Goal: Task Accomplishment & Management: Manage account settings

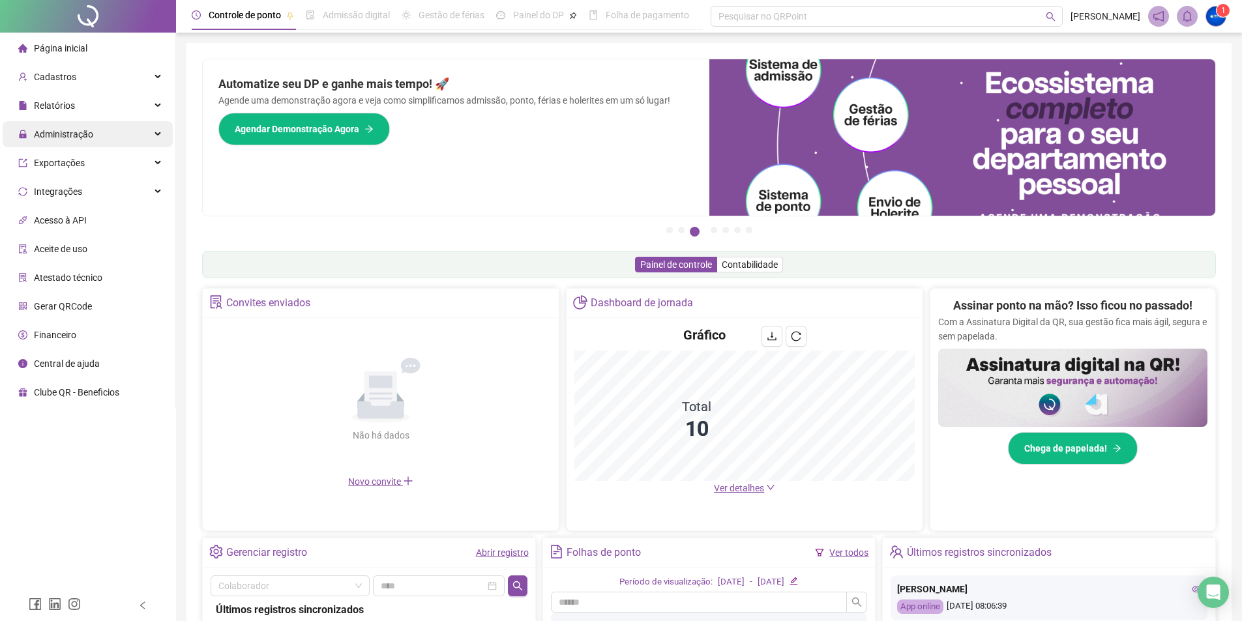
click at [79, 130] on span "Administração" at bounding box center [63, 134] width 59 height 10
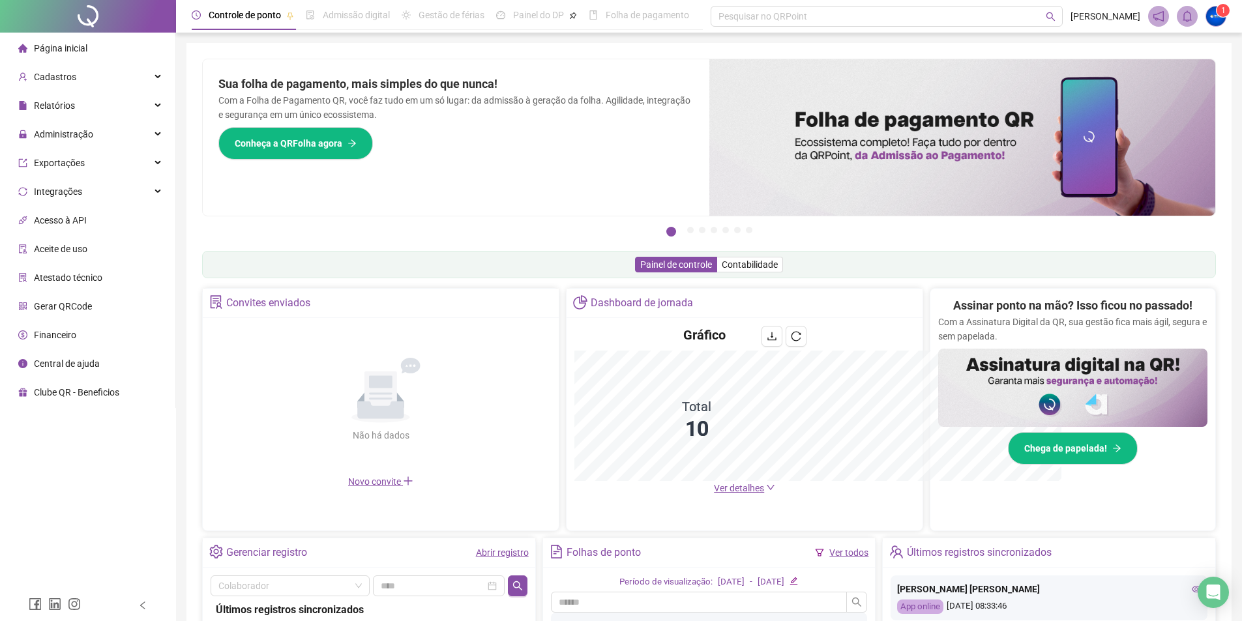
scroll to position [145, 0]
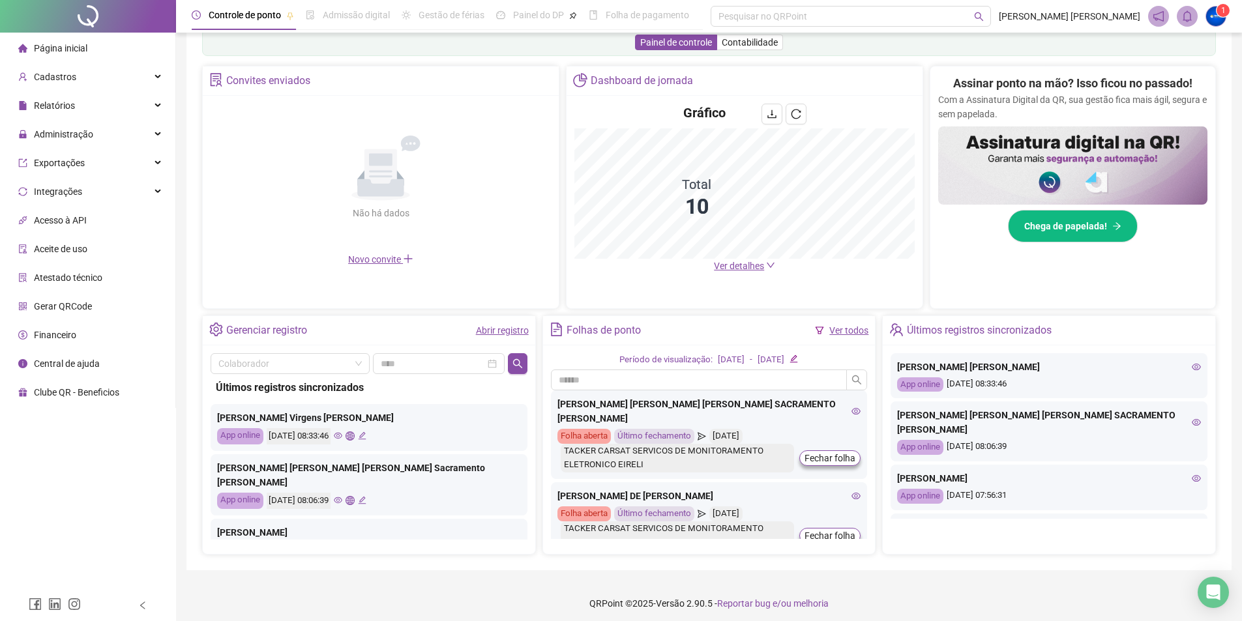
scroll to position [228, 0]
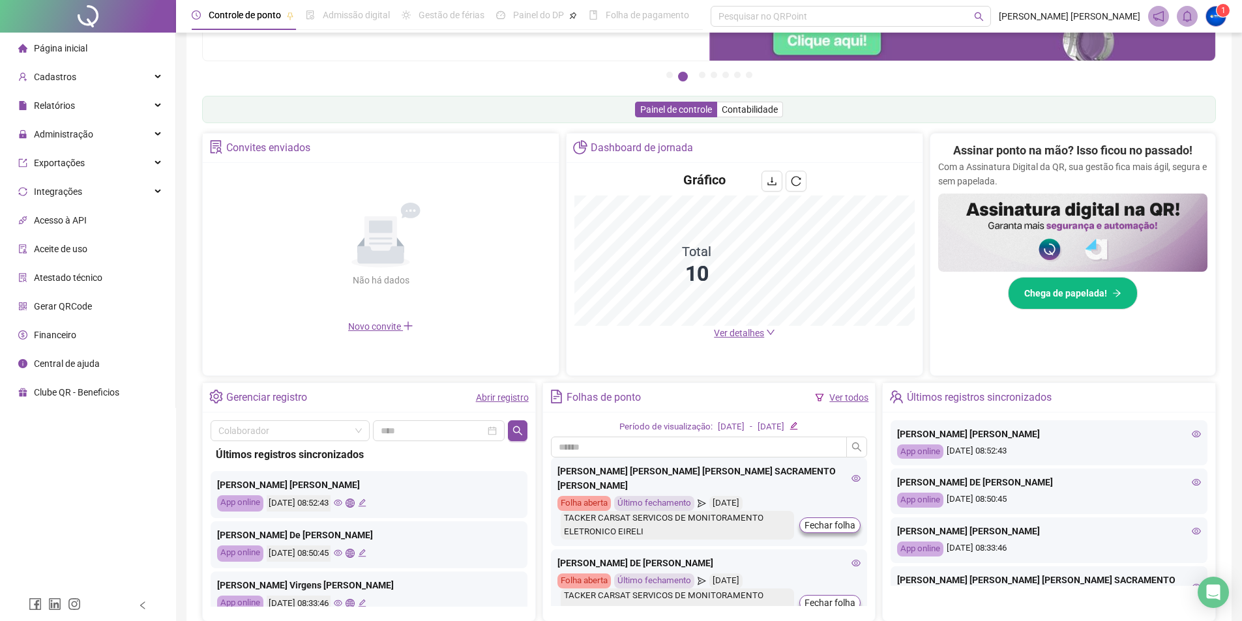
scroll to position [130, 0]
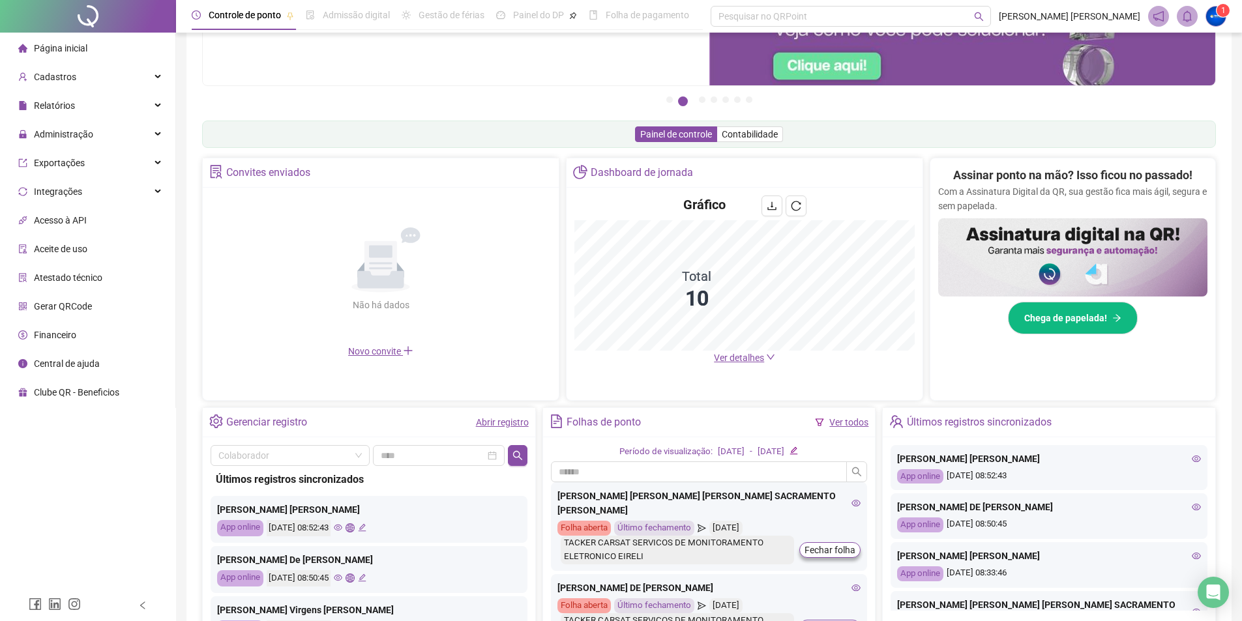
click at [756, 363] on span "Ver detalhes" at bounding box center [739, 358] width 50 height 10
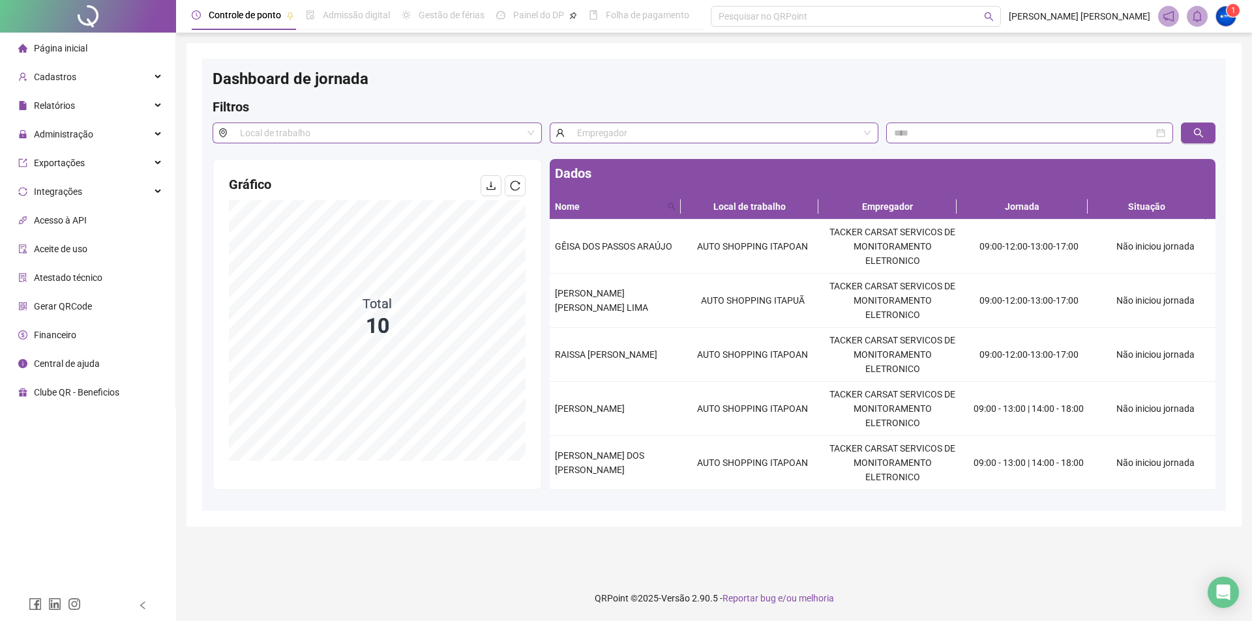
click at [53, 44] on span "Página inicial" at bounding box center [60, 48] width 53 height 10
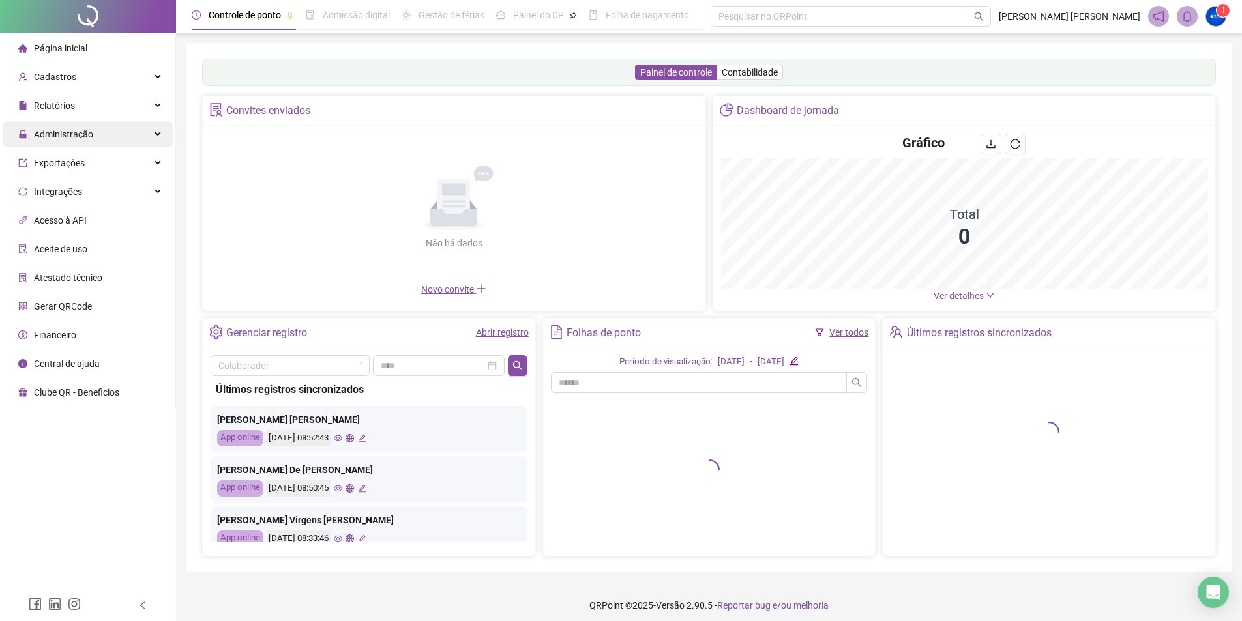
click at [100, 131] on div "Administração" at bounding box center [88, 134] width 170 height 26
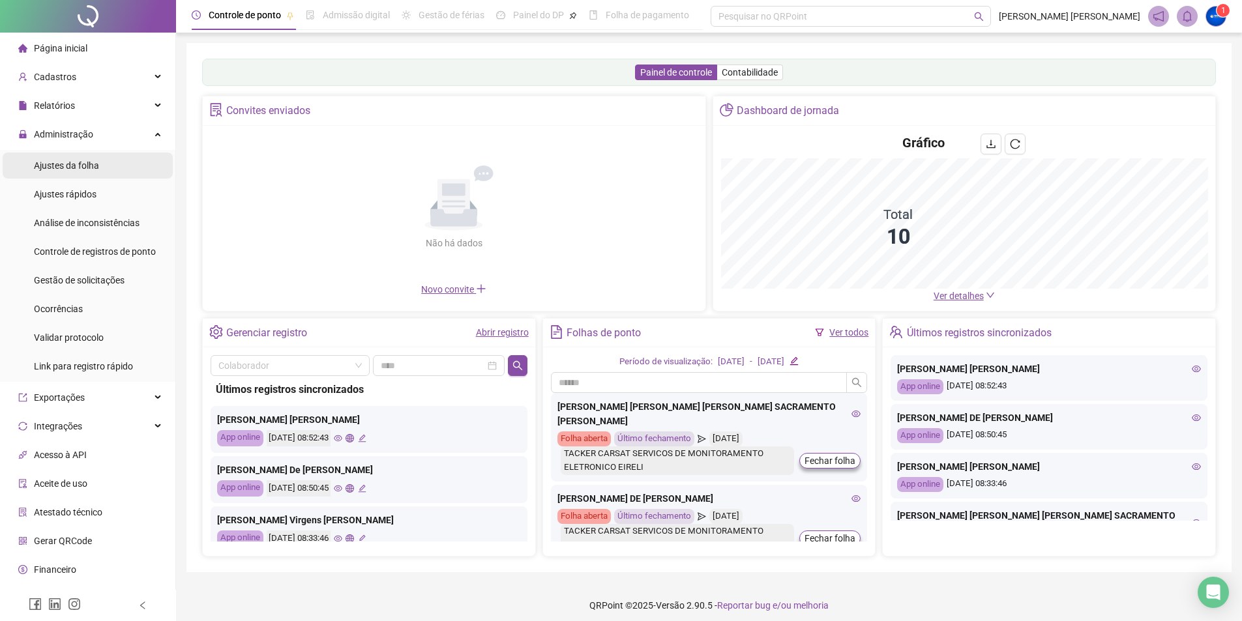
click at [76, 157] on div "Ajustes da folha" at bounding box center [66, 166] width 65 height 26
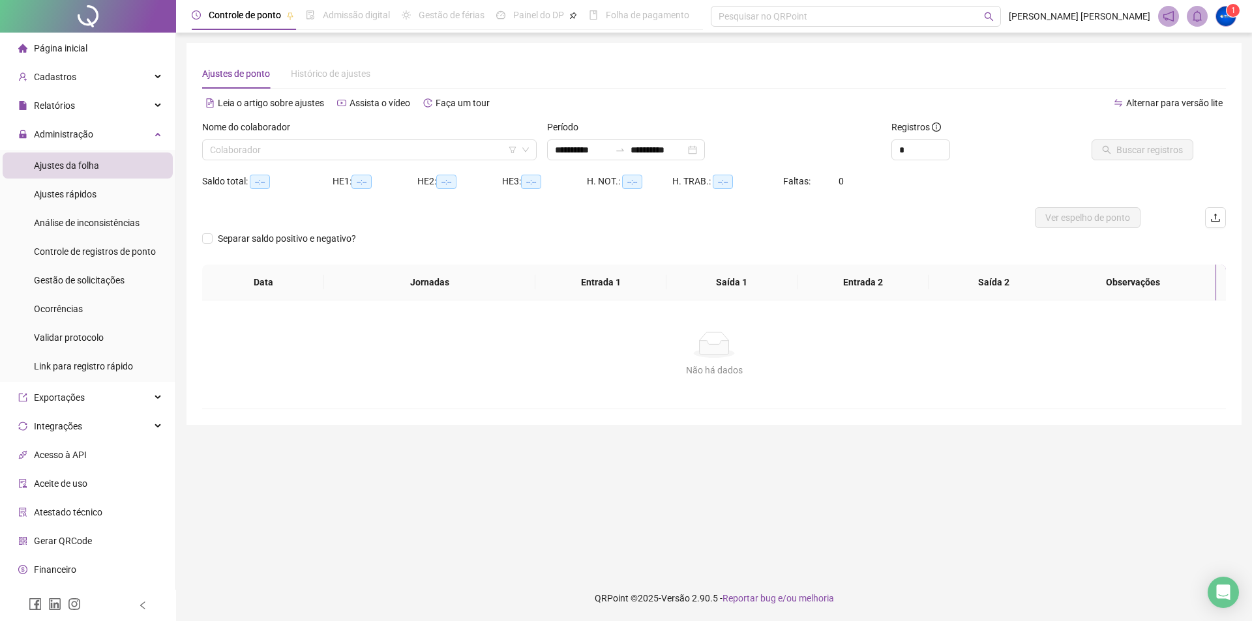
type input "**********"
click at [297, 145] on input "search" at bounding box center [363, 150] width 307 height 20
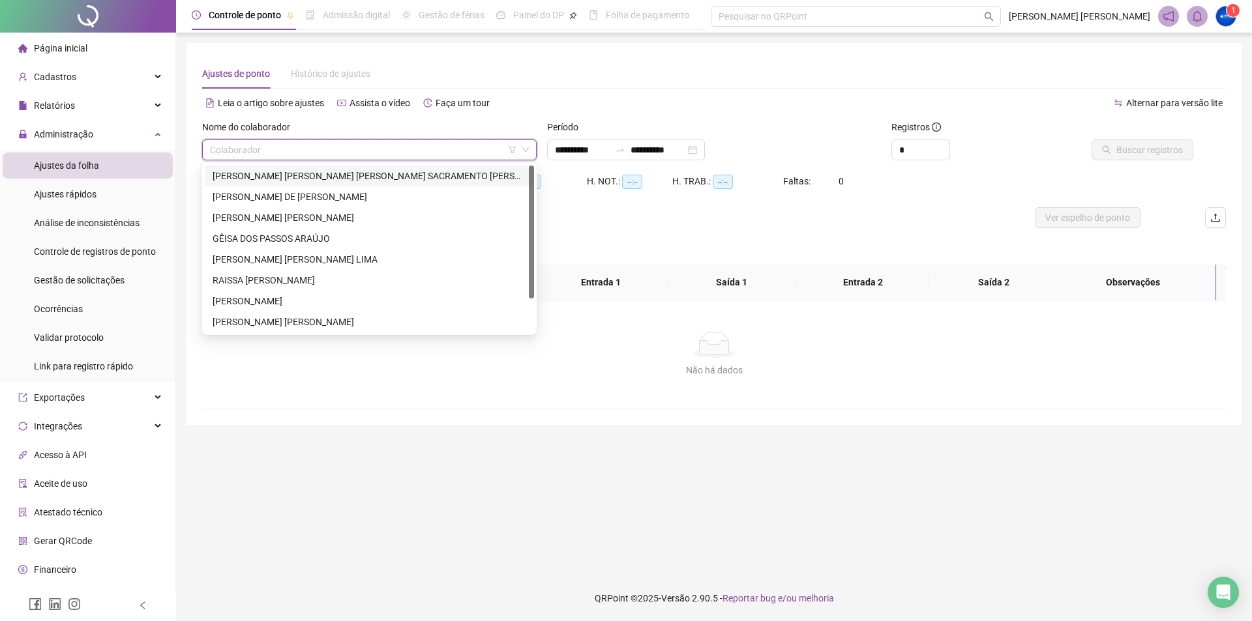
click at [290, 180] on div "[PERSON_NAME]" at bounding box center [370, 176] width 314 height 14
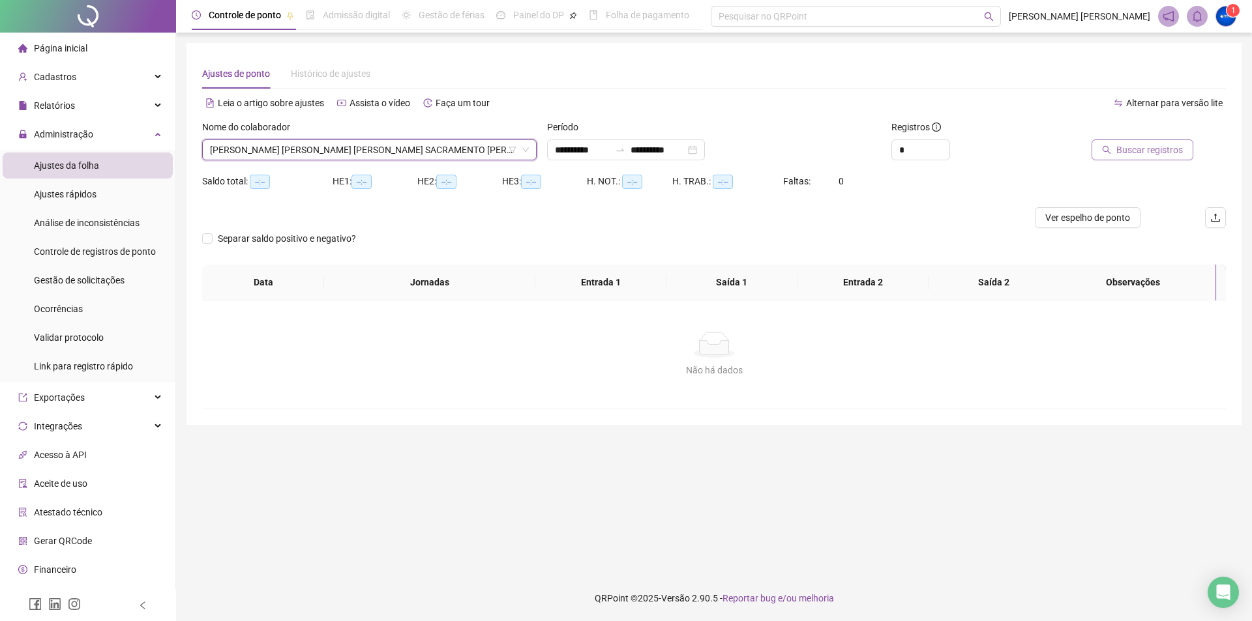
click at [1143, 148] on span "Buscar registros" at bounding box center [1149, 150] width 67 height 14
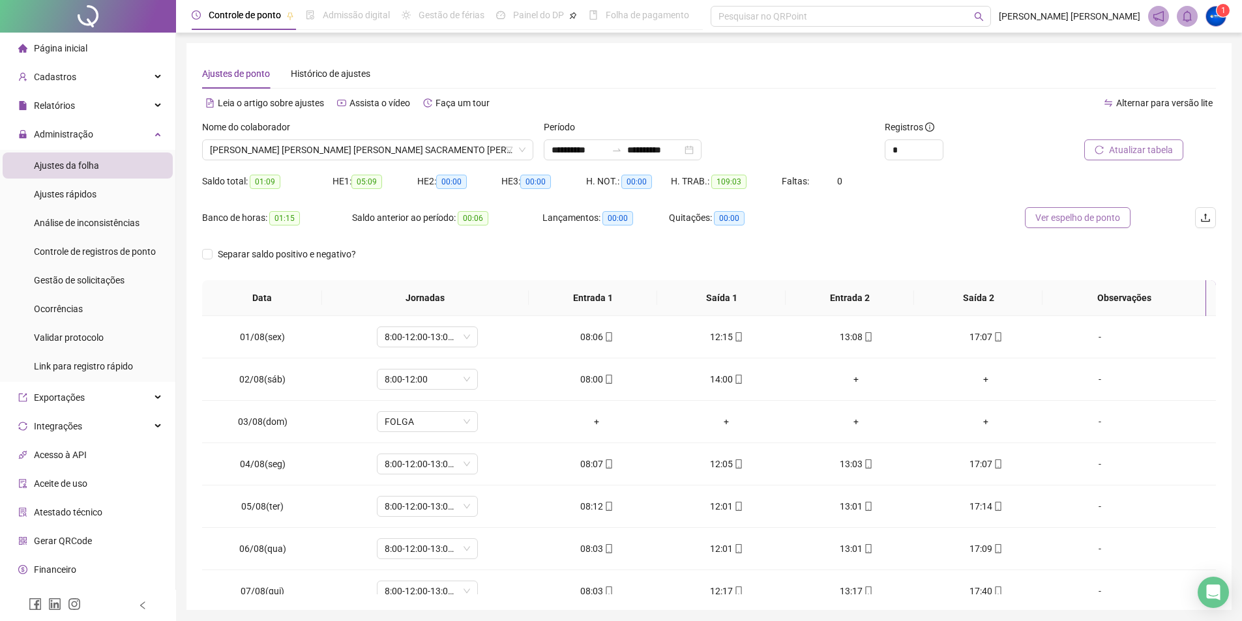
click at [1090, 211] on span "Ver espelho de ponto" at bounding box center [1078, 218] width 85 height 14
click at [280, 150] on span "[PERSON_NAME]" at bounding box center [368, 150] width 316 height 20
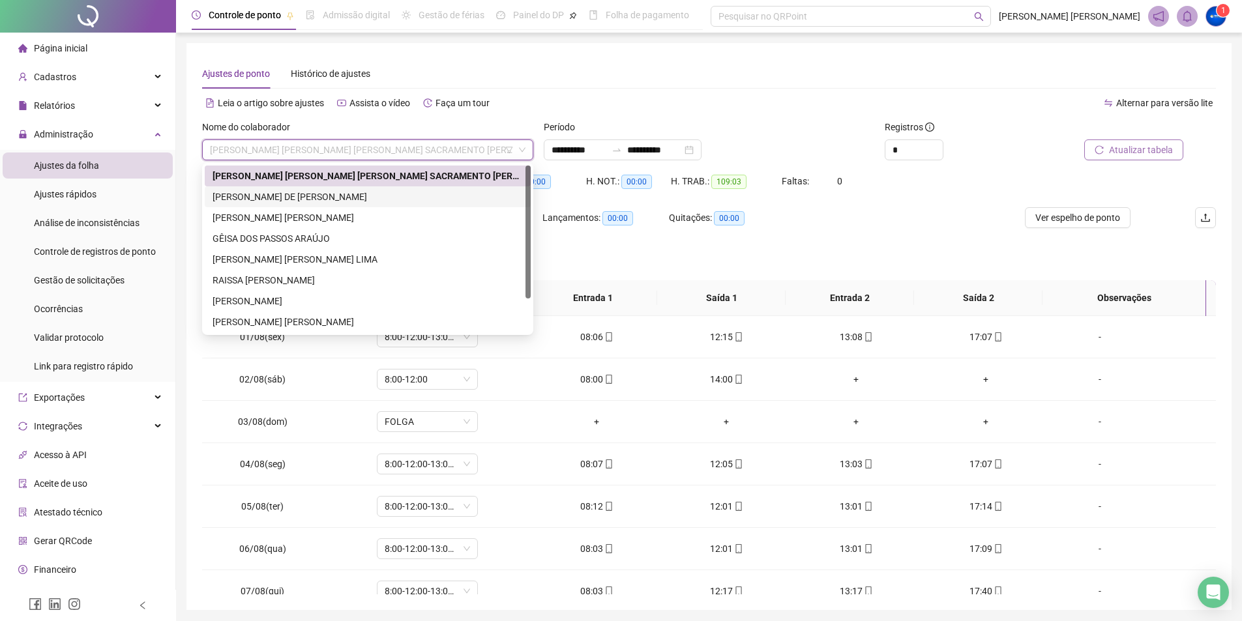
click at [280, 200] on div "DALILA DE [PERSON_NAME]" at bounding box center [368, 197] width 310 height 14
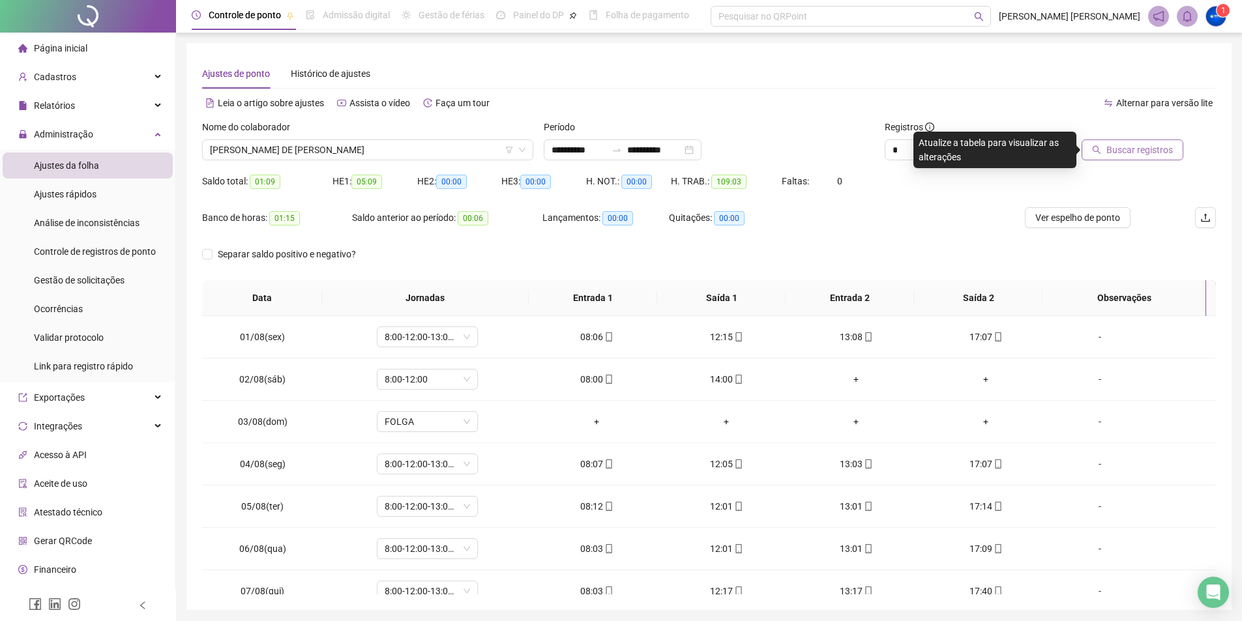
click at [1176, 154] on button "Buscar registros" at bounding box center [1133, 150] width 102 height 21
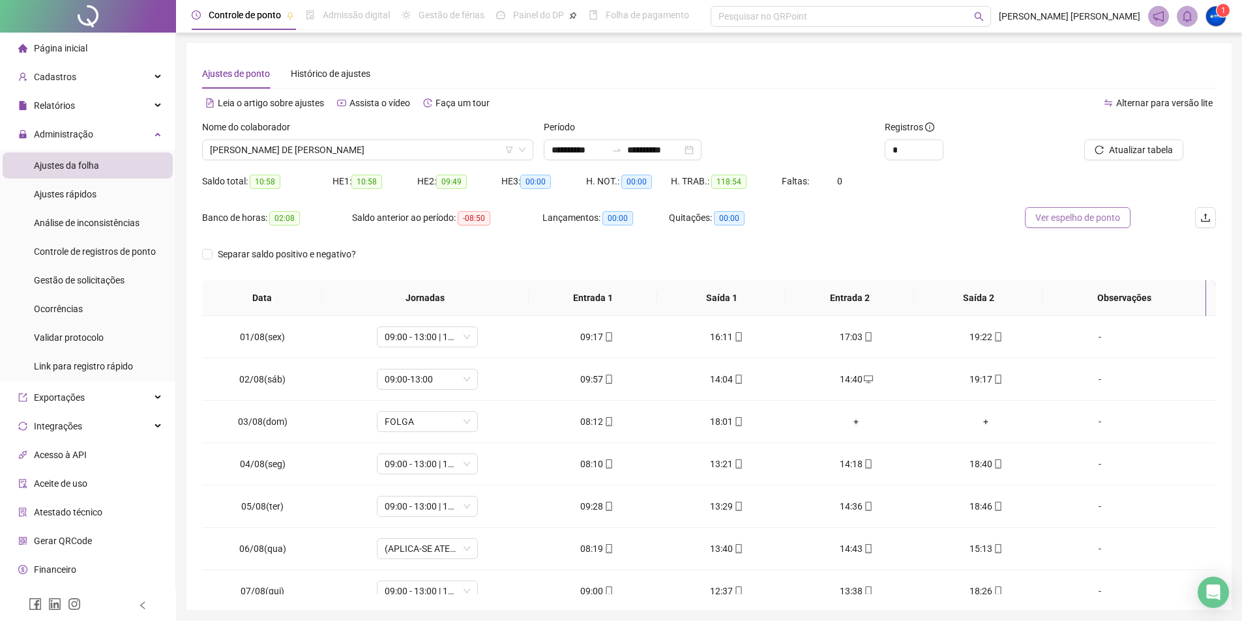
click at [1043, 223] on span "Ver espelho de ponto" at bounding box center [1078, 218] width 85 height 14
click at [360, 155] on span "DALILA DE [PERSON_NAME]" at bounding box center [368, 150] width 316 height 20
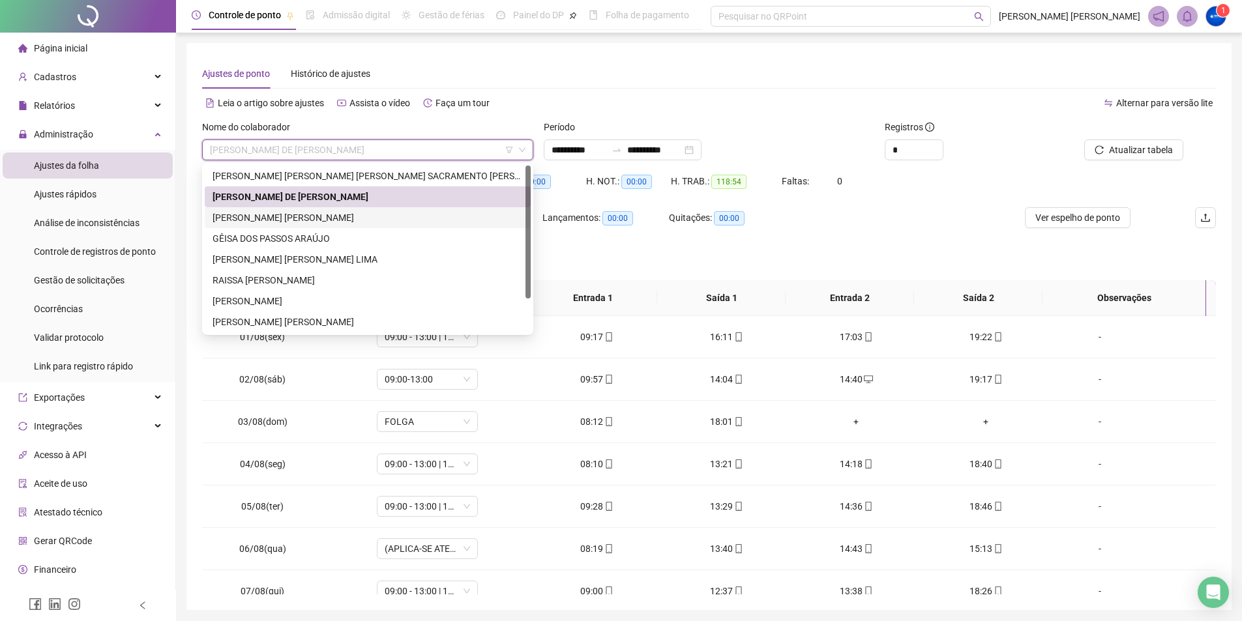
click at [323, 221] on div "[PERSON_NAME] [PERSON_NAME]" at bounding box center [368, 218] width 310 height 14
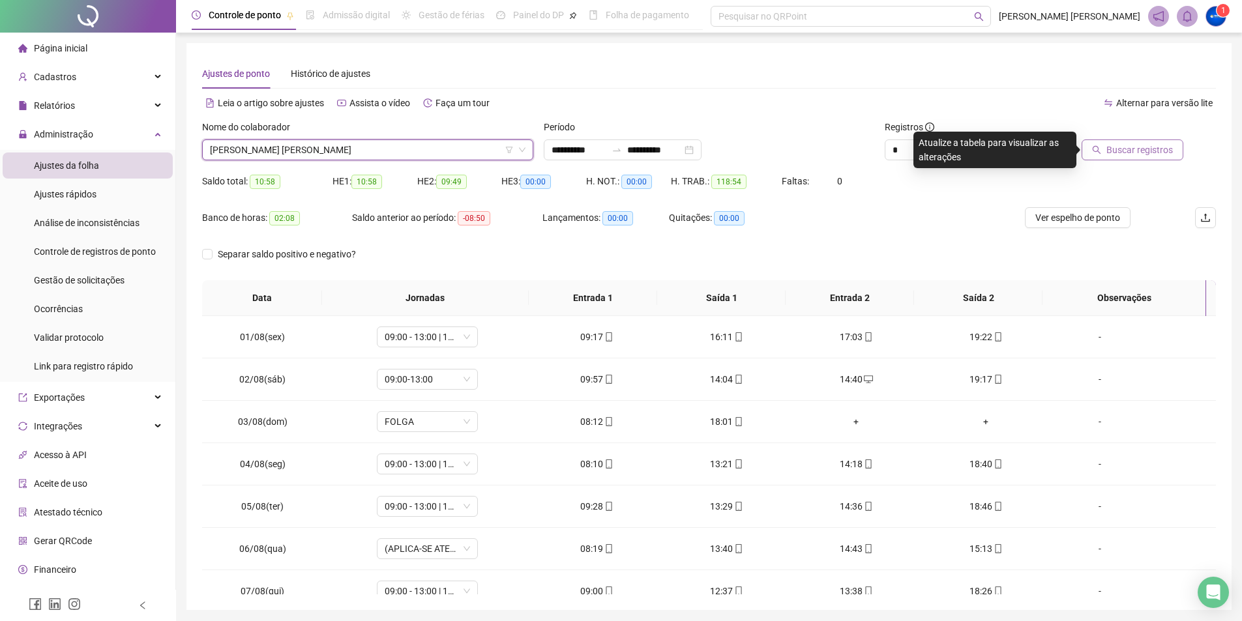
click at [1139, 149] on span "Buscar registros" at bounding box center [1140, 150] width 67 height 14
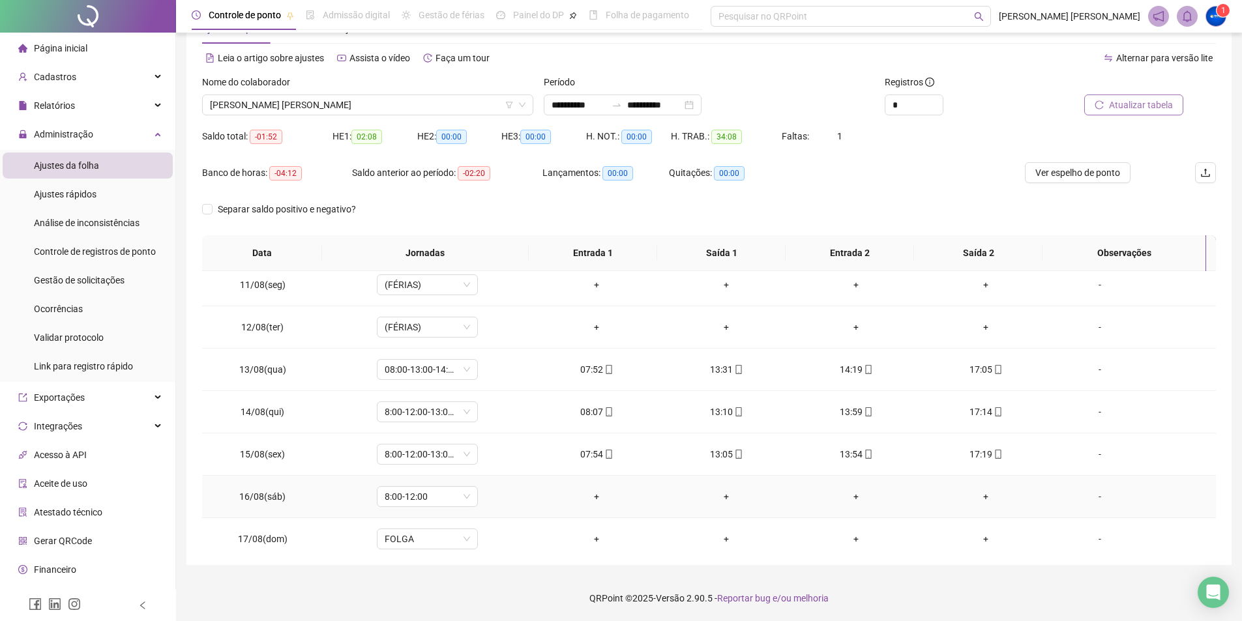
scroll to position [485, 0]
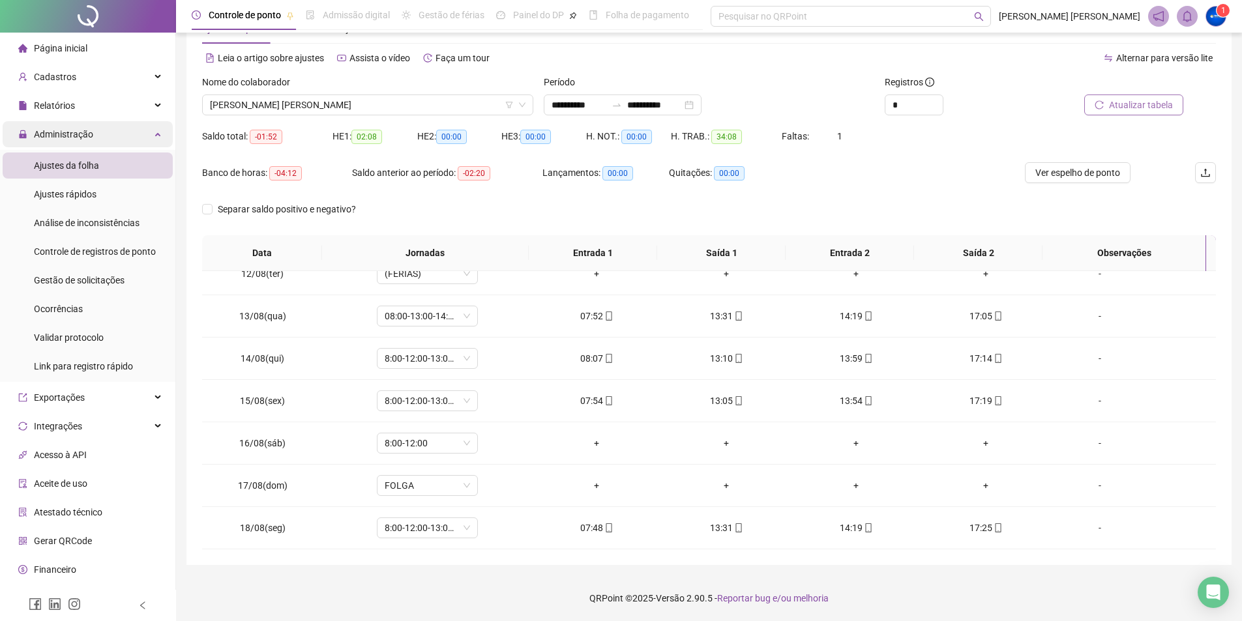
click at [85, 133] on span "Administração" at bounding box center [63, 134] width 59 height 10
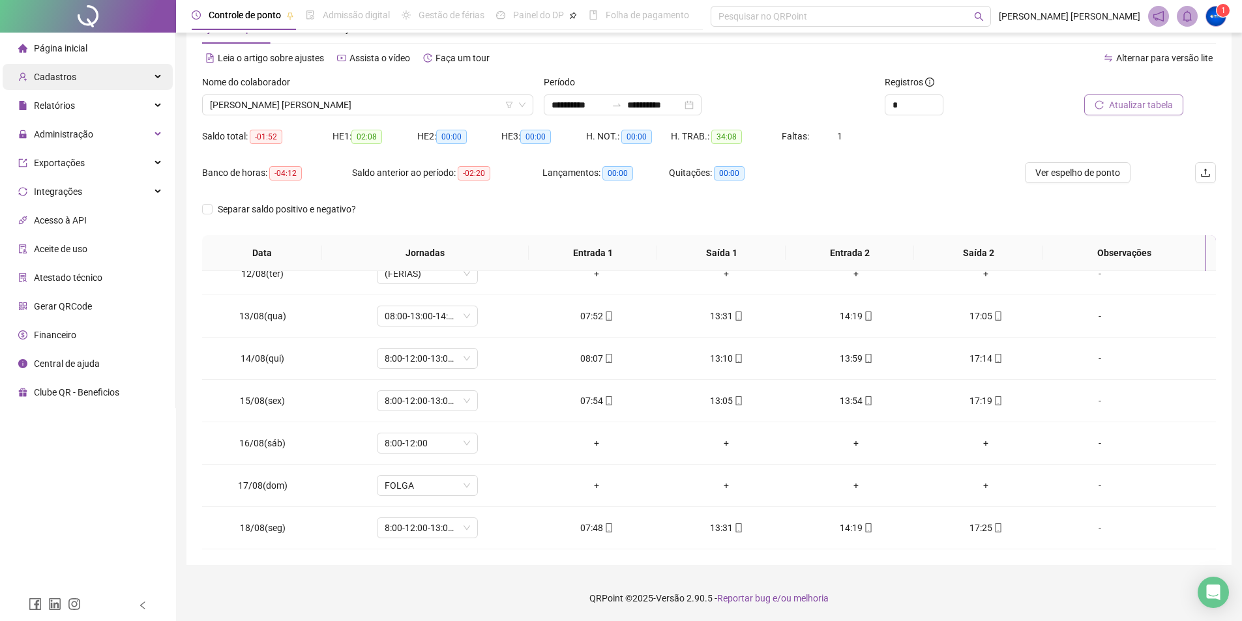
click at [90, 83] on div "Cadastros" at bounding box center [88, 77] width 170 height 26
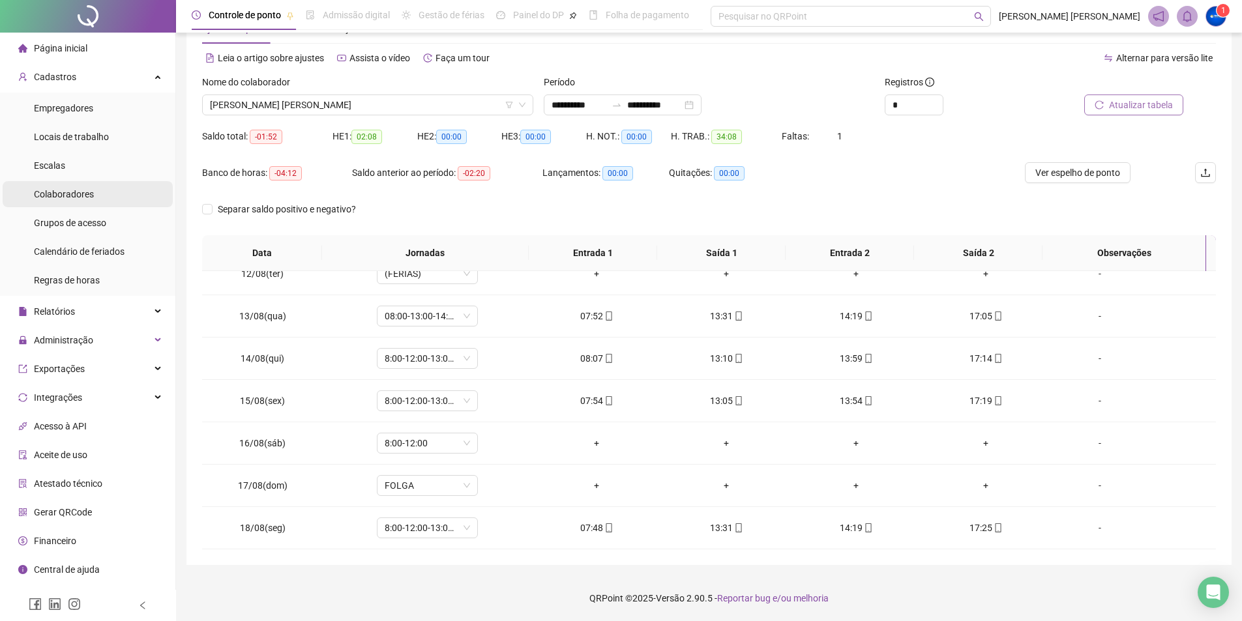
click at [68, 203] on div "Colaboradores" at bounding box center [64, 194] width 60 height 26
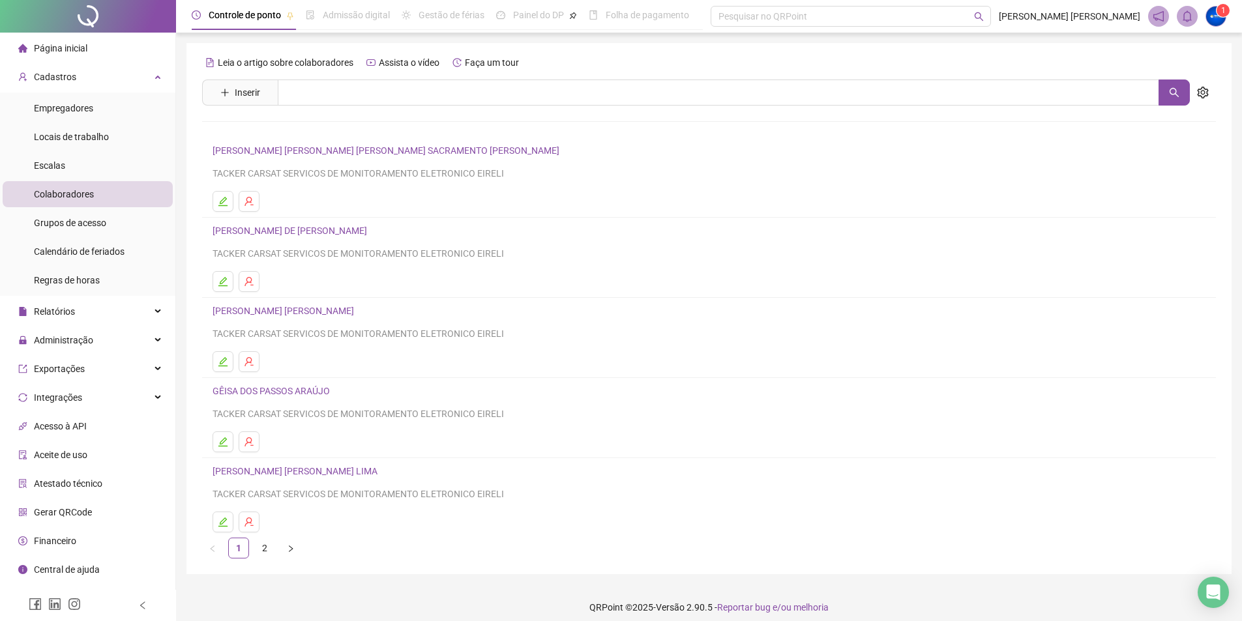
click at [304, 310] on link "[PERSON_NAME] [PERSON_NAME]" at bounding box center [285, 311] width 145 height 10
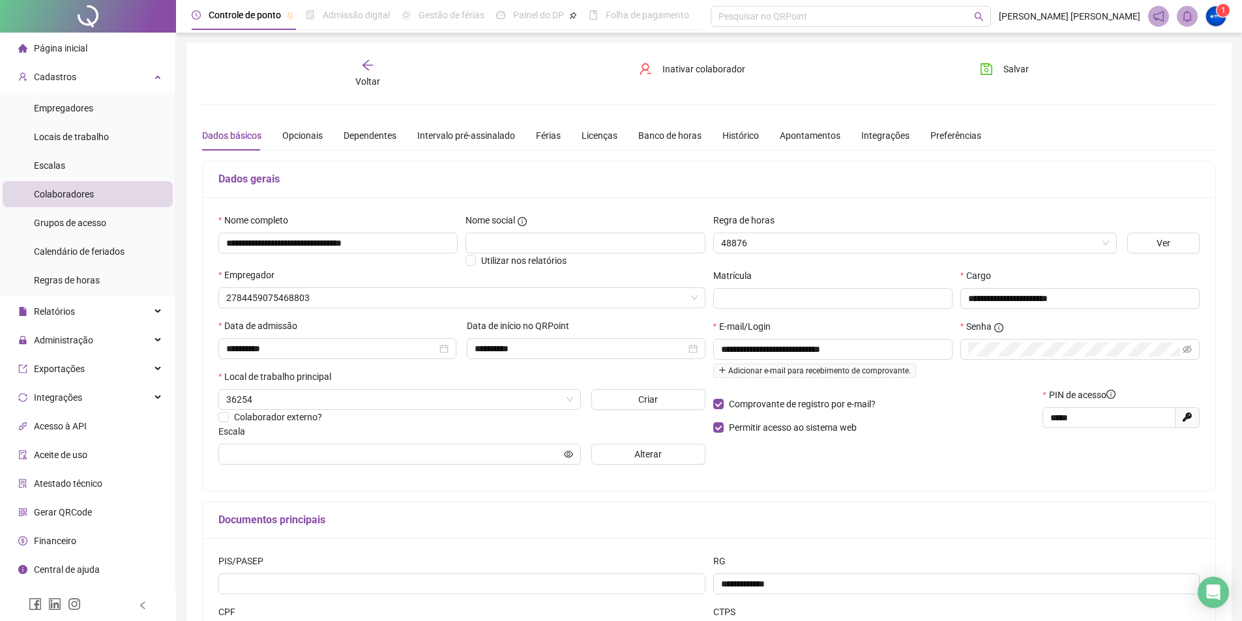
type input "**********"
click at [652, 149] on div "Banco de horas" at bounding box center [669, 136] width 63 height 30
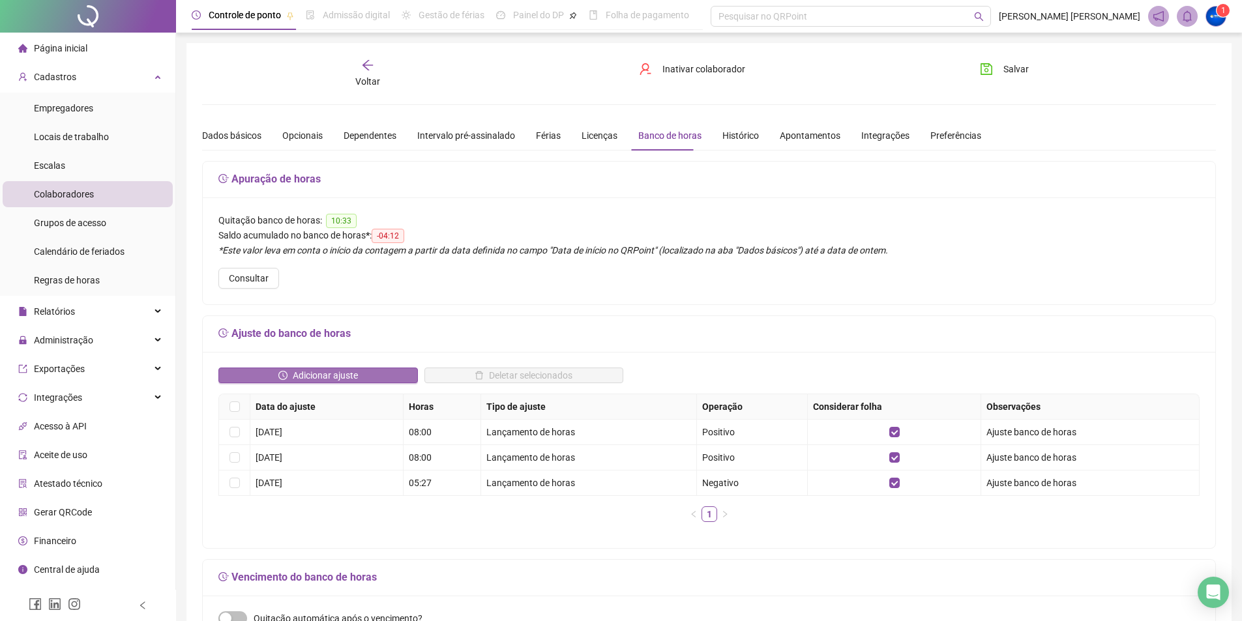
click at [325, 372] on span "Adicionar ajuste" at bounding box center [325, 375] width 65 height 14
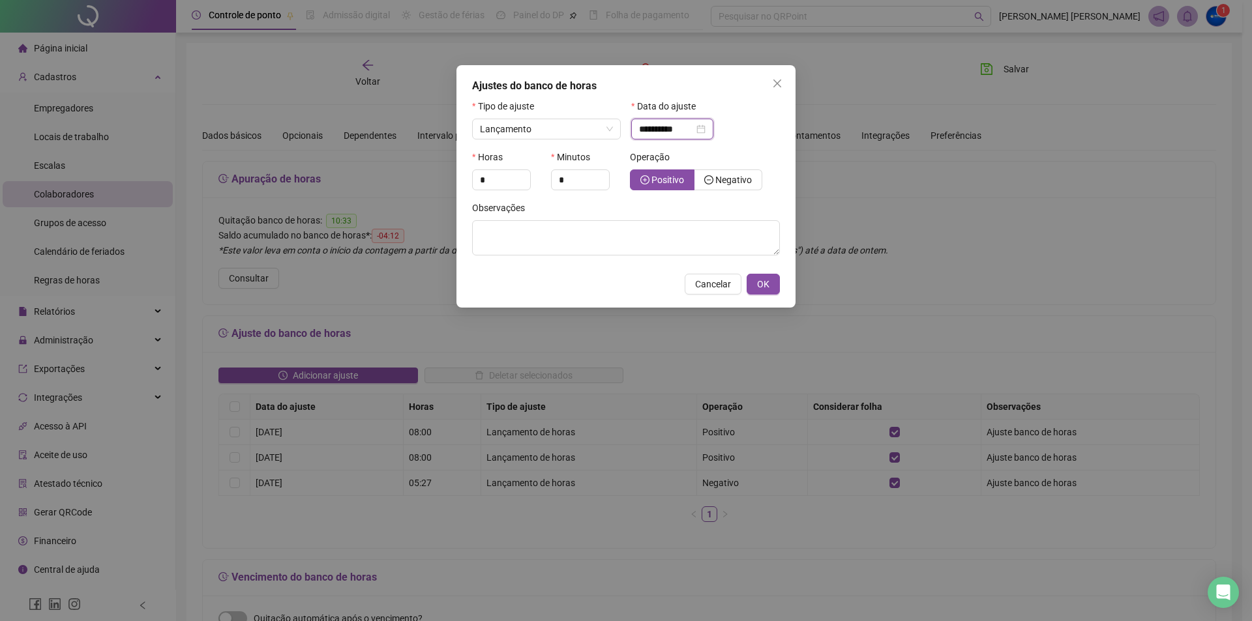
click at [658, 136] on input "**********" at bounding box center [666, 129] width 55 height 14
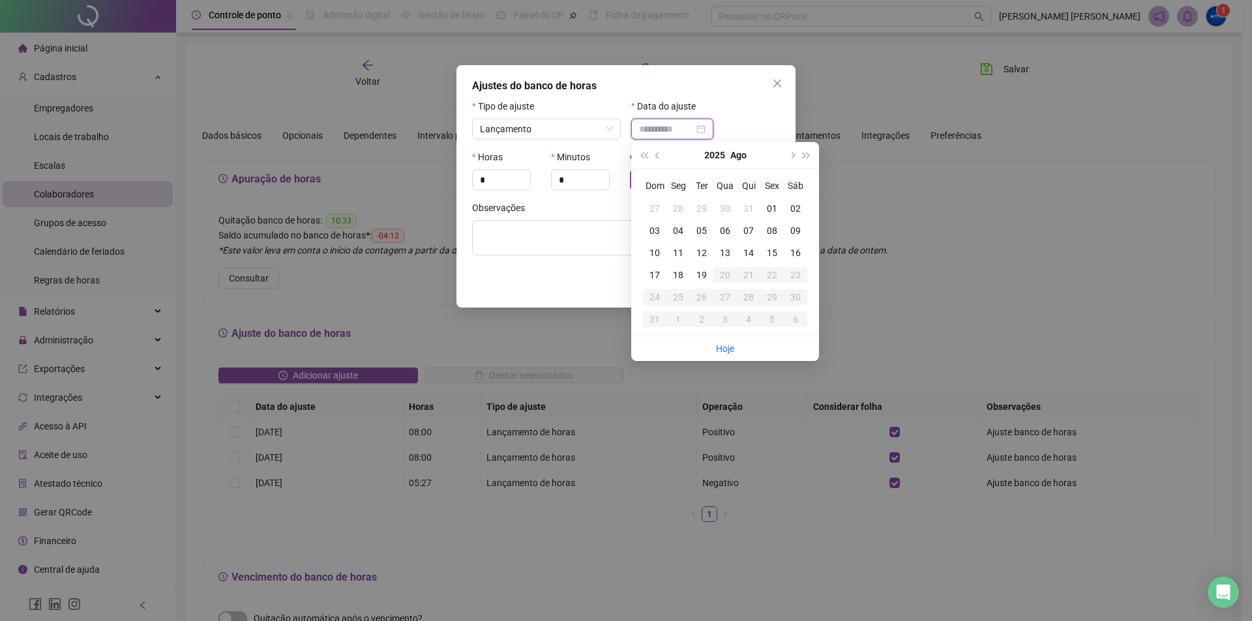
type input "**********"
click at [794, 255] on div "16" at bounding box center [795, 253] width 23 height 14
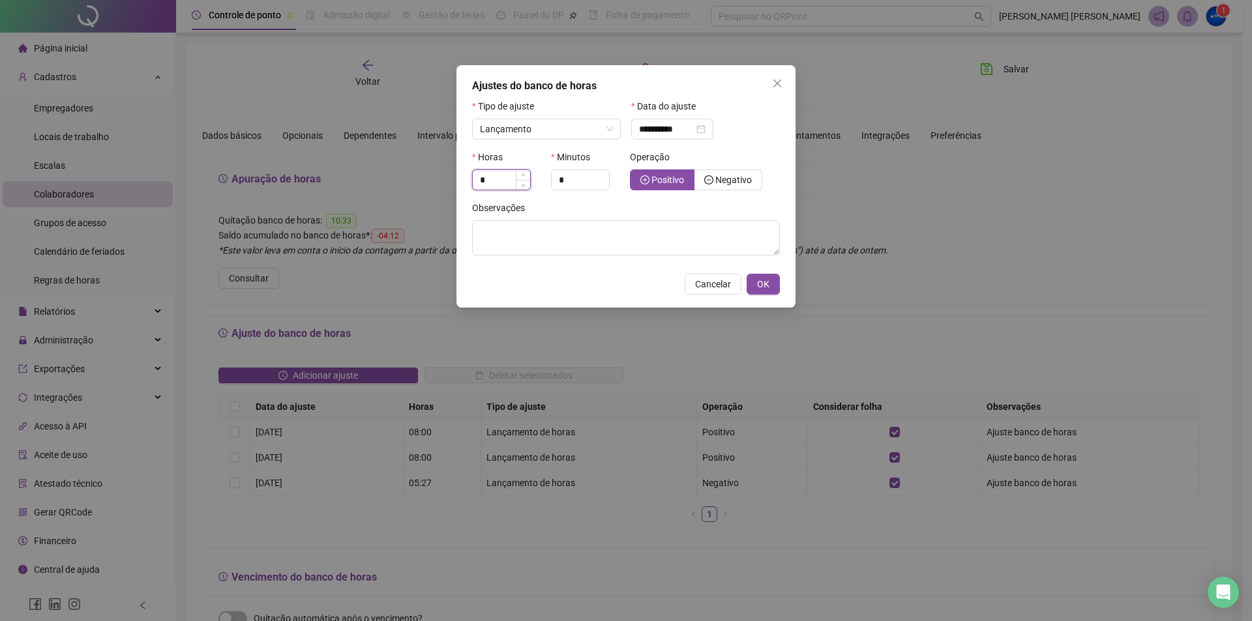
click at [504, 172] on input "*" at bounding box center [501, 180] width 57 height 20
click at [595, 183] on span "Decrease Value" at bounding box center [602, 185] width 14 height 10
type input "*"
click at [568, 234] on textarea at bounding box center [626, 237] width 308 height 35
type textarea "*****"
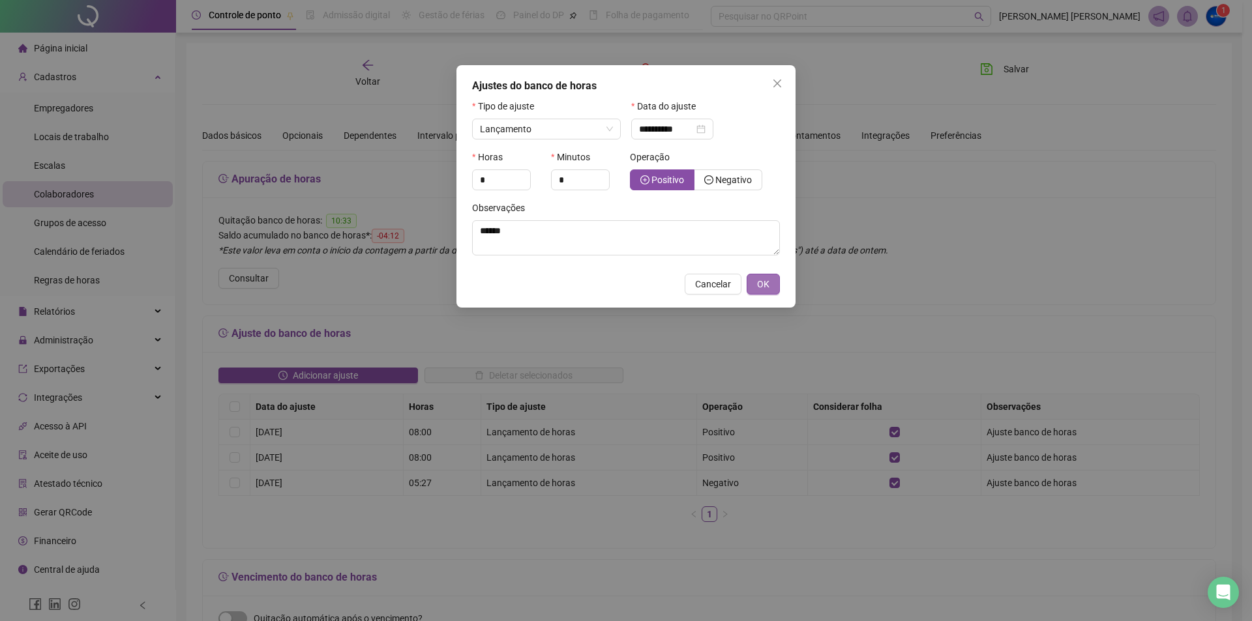
click at [759, 280] on span "OK" at bounding box center [763, 284] width 12 height 14
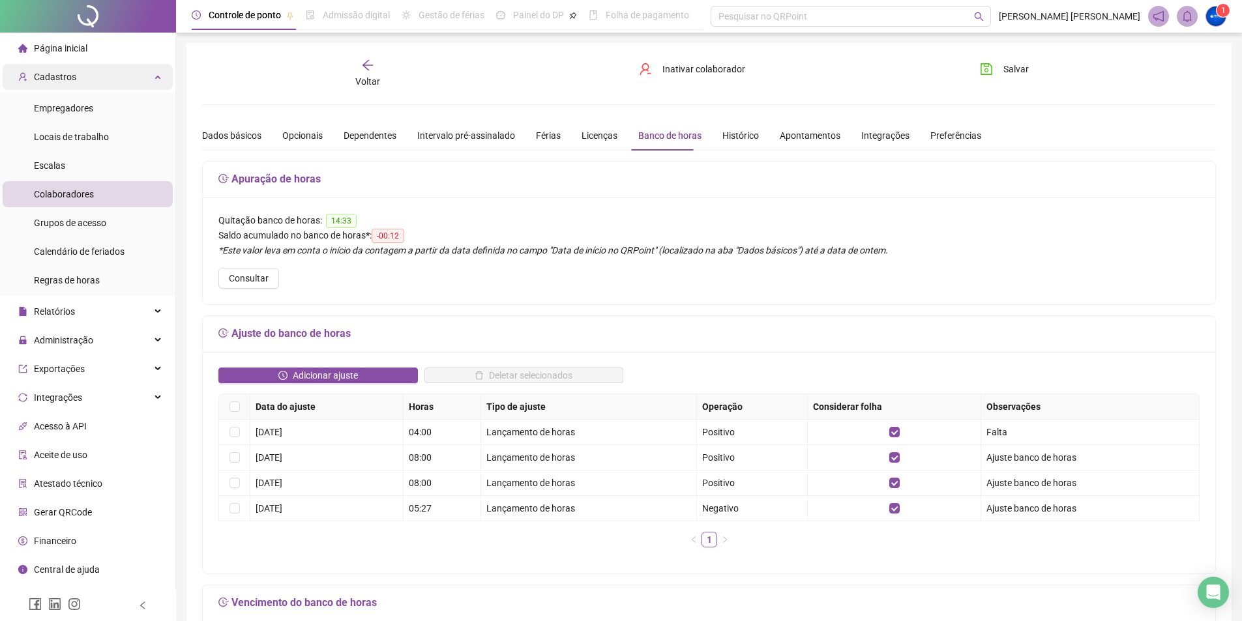
click at [85, 78] on div "Cadastros" at bounding box center [88, 77] width 170 height 26
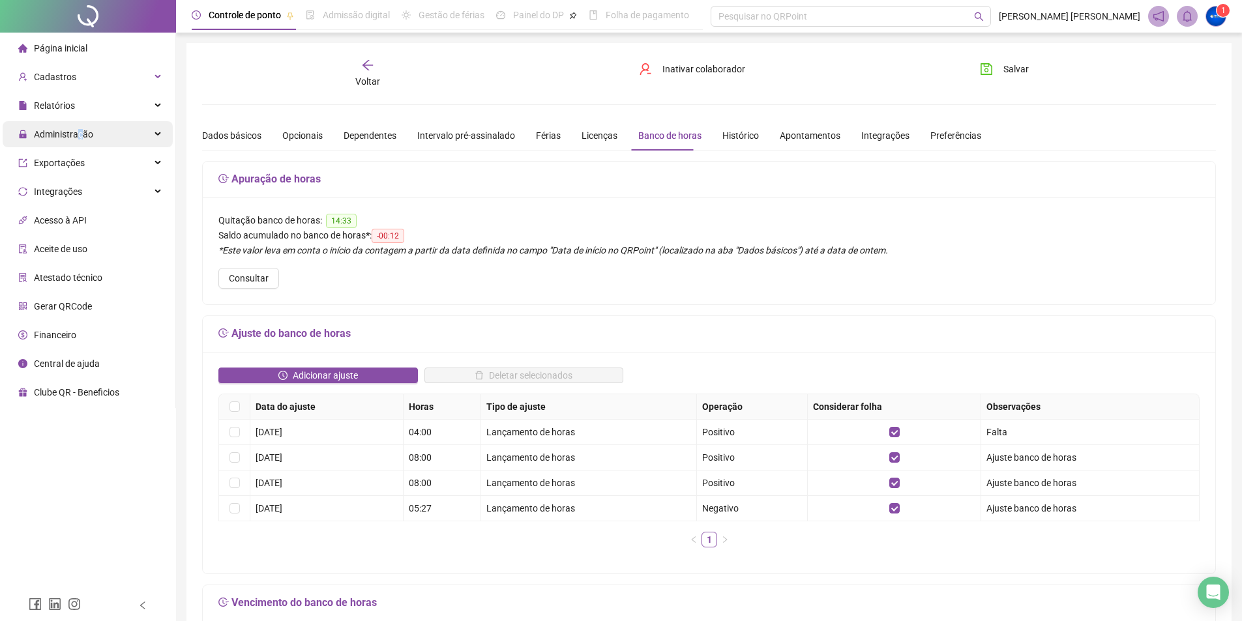
click at [80, 136] on span "Administração" at bounding box center [63, 134] width 59 height 10
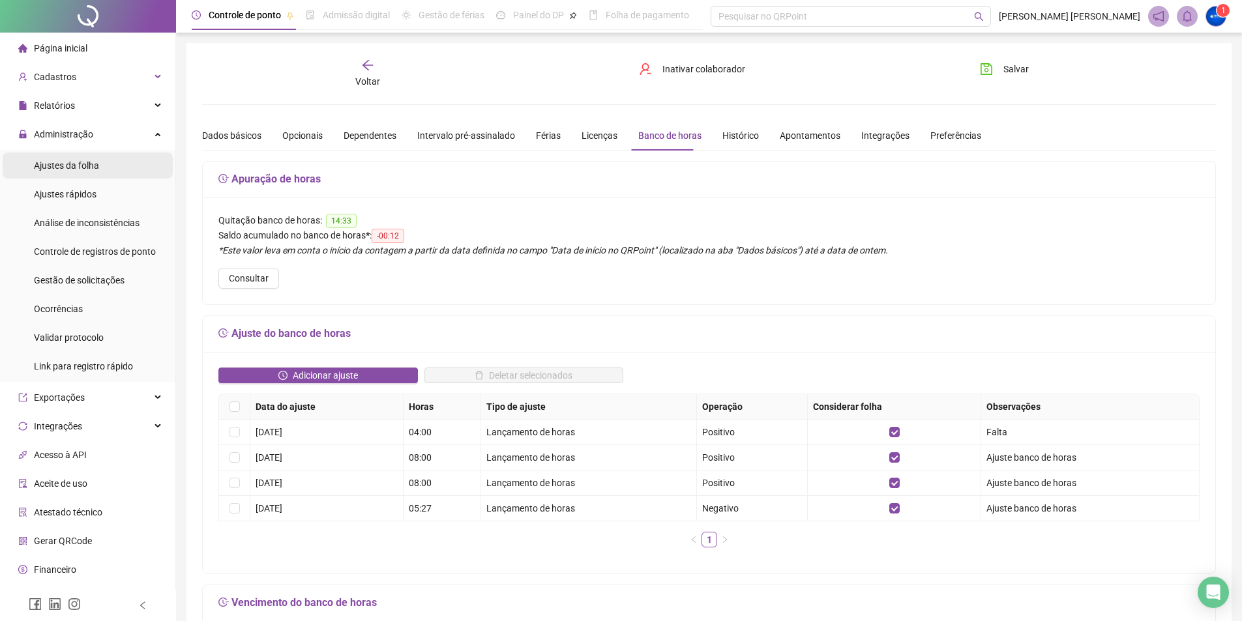
click at [86, 160] on span "Ajustes da folha" at bounding box center [66, 165] width 65 height 10
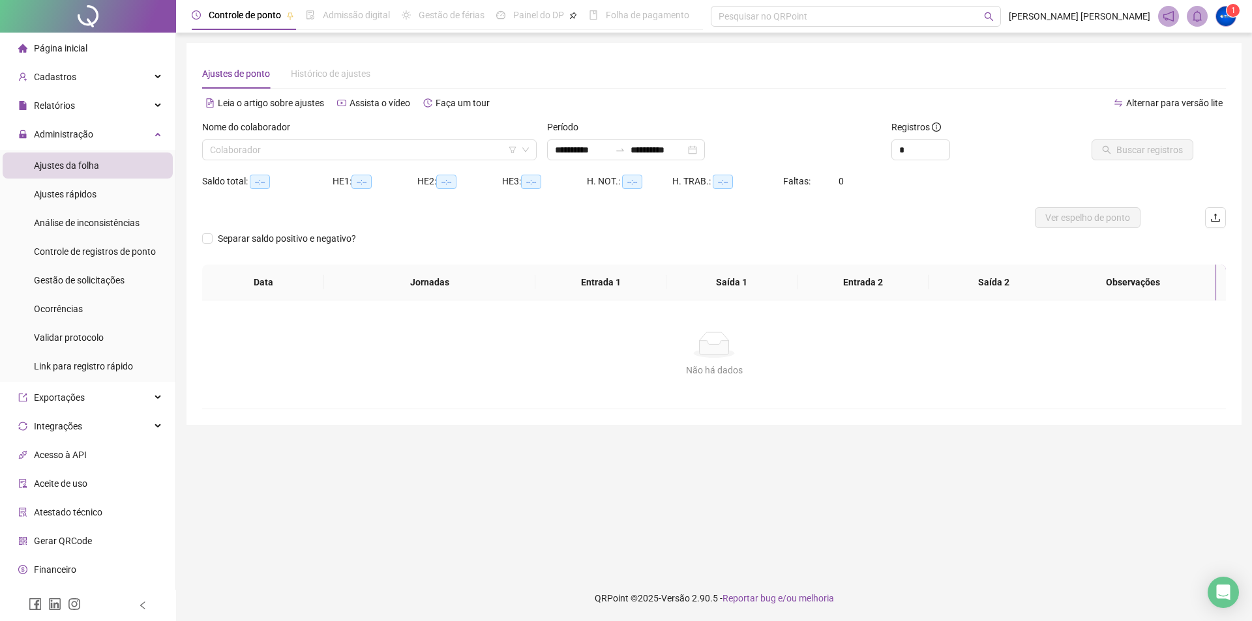
type input "**********"
click at [419, 154] on input "search" at bounding box center [363, 150] width 307 height 20
click at [352, 142] on input "search" at bounding box center [363, 150] width 307 height 20
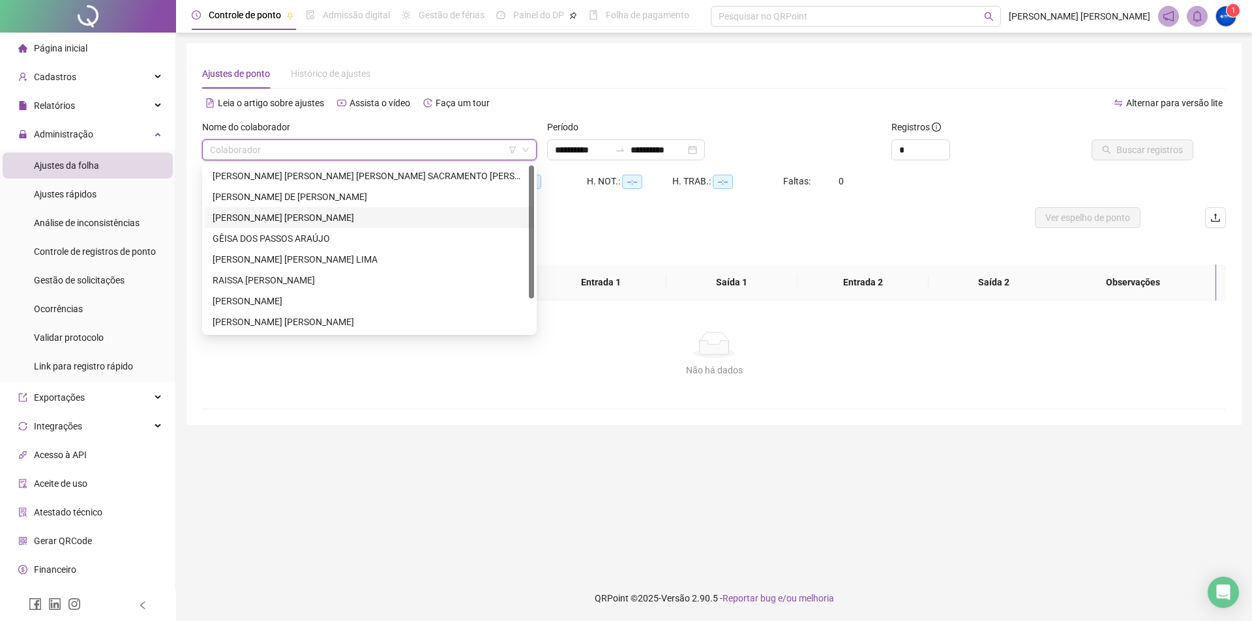
click at [284, 220] on div "[PERSON_NAME] [PERSON_NAME]" at bounding box center [370, 218] width 314 height 14
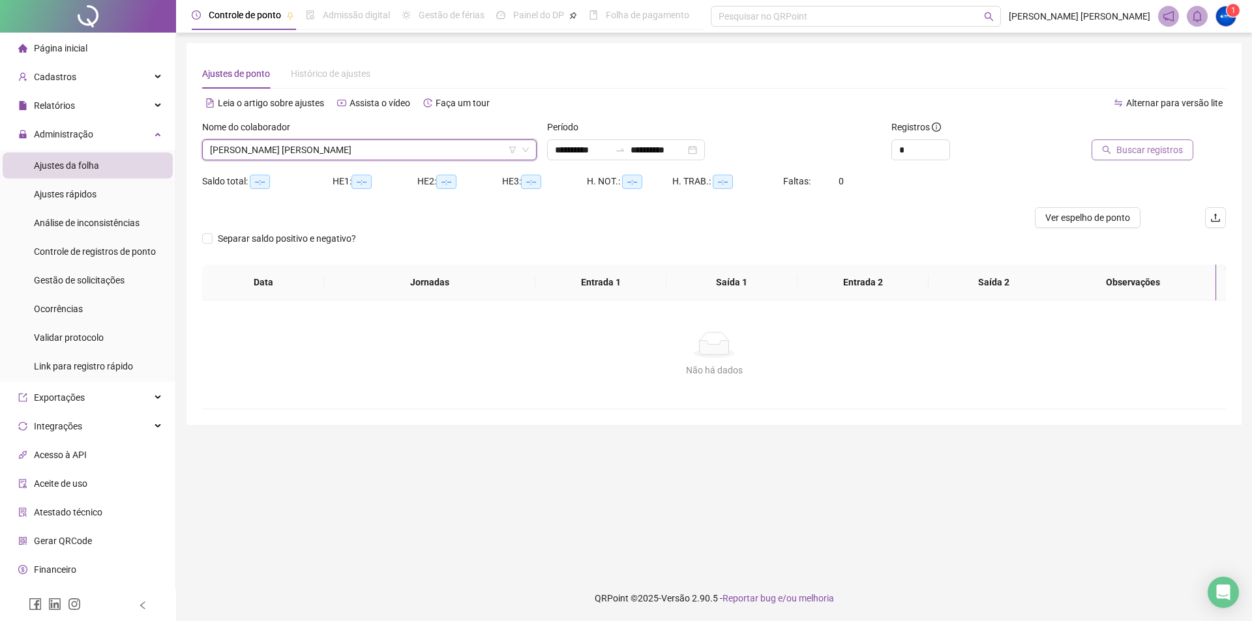
click at [1176, 152] on span "Buscar registros" at bounding box center [1149, 150] width 67 height 14
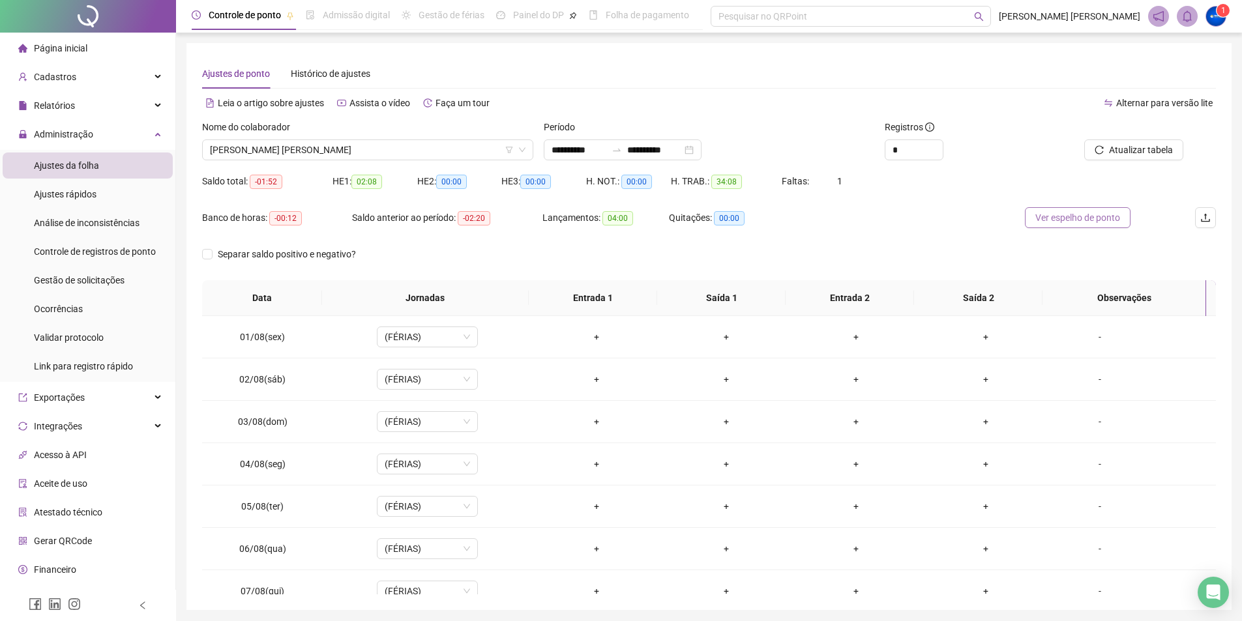
click at [1092, 215] on span "Ver espelho de ponto" at bounding box center [1078, 218] width 85 height 14
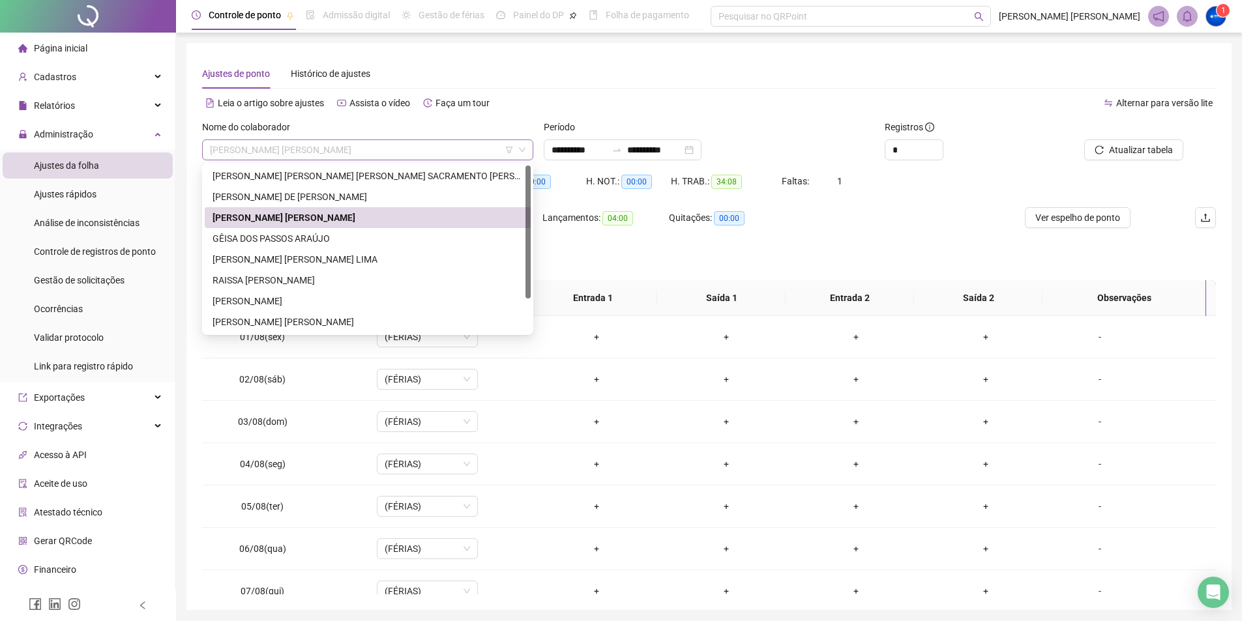
click at [311, 145] on span "[PERSON_NAME] [PERSON_NAME]" at bounding box center [368, 150] width 316 height 20
click at [278, 234] on div "GÊISA DOS PASSOS ARAÚJO" at bounding box center [368, 239] width 310 height 14
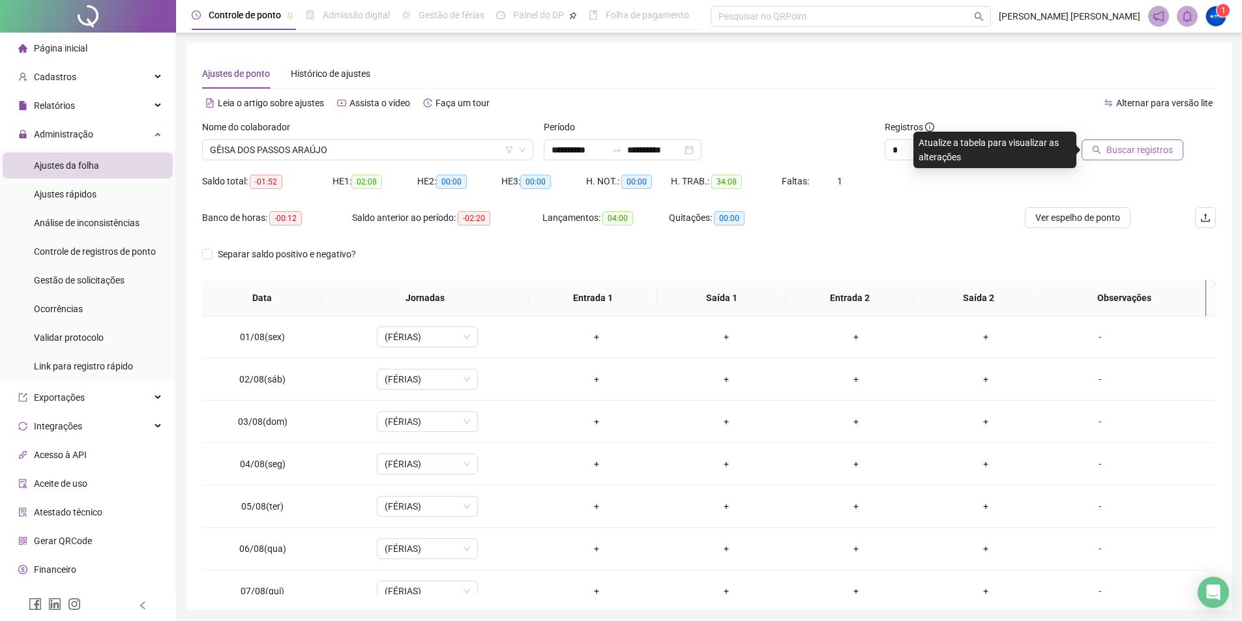
click at [1167, 149] on span "Buscar registros" at bounding box center [1140, 150] width 67 height 14
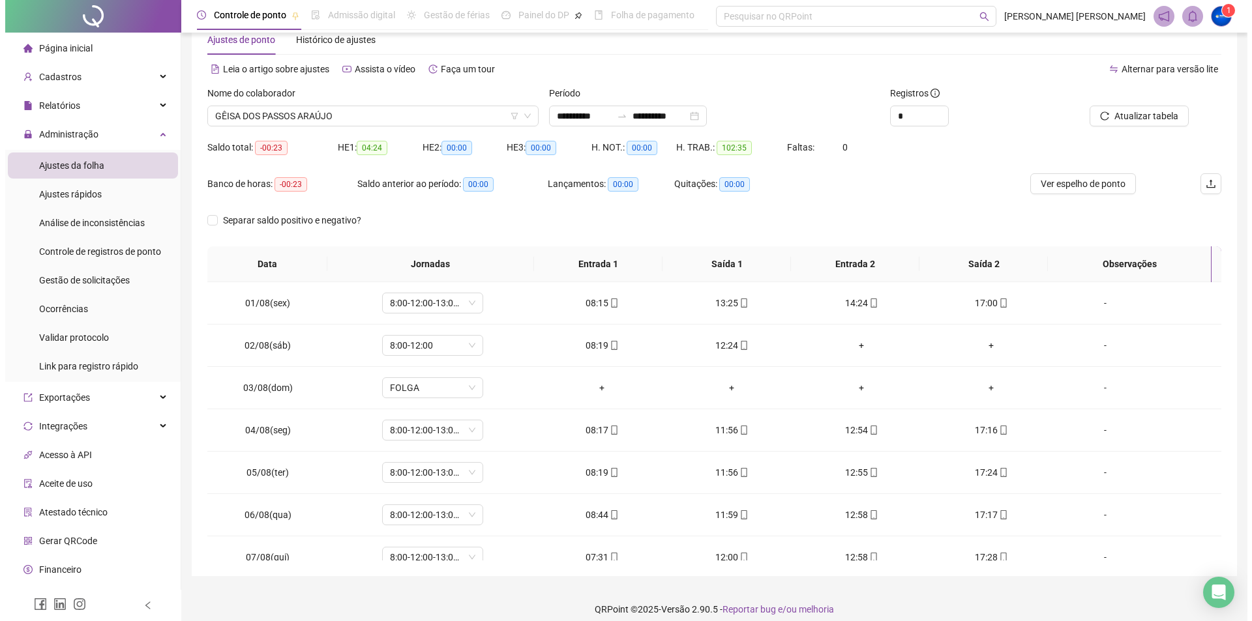
scroll to position [45, 0]
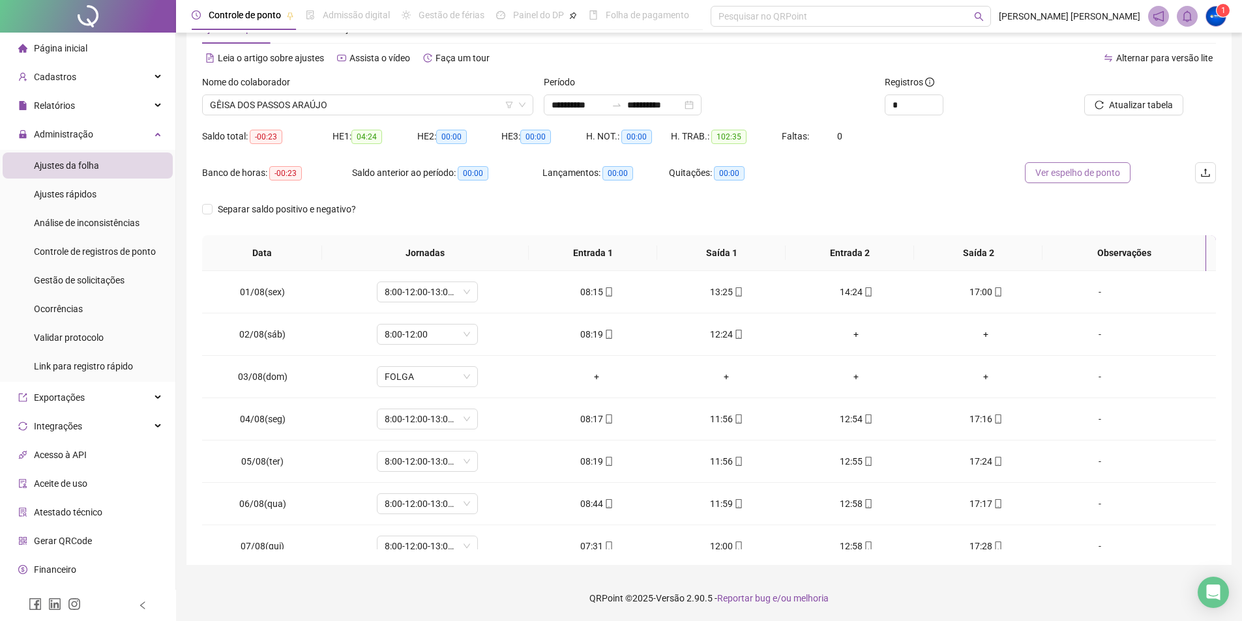
click at [1058, 171] on span "Ver espelho de ponto" at bounding box center [1078, 173] width 85 height 14
click at [282, 105] on span "GÊISA DOS PASSOS ARAÚJO" at bounding box center [368, 105] width 316 height 20
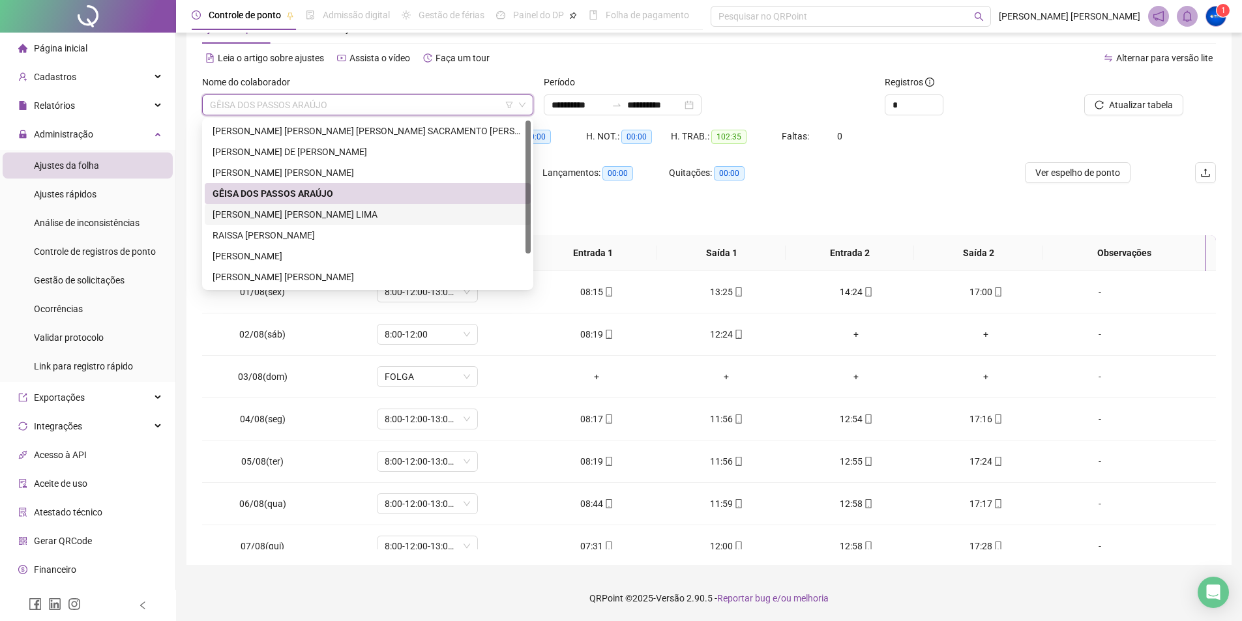
click at [280, 213] on div "[PERSON_NAME]" at bounding box center [368, 214] width 310 height 14
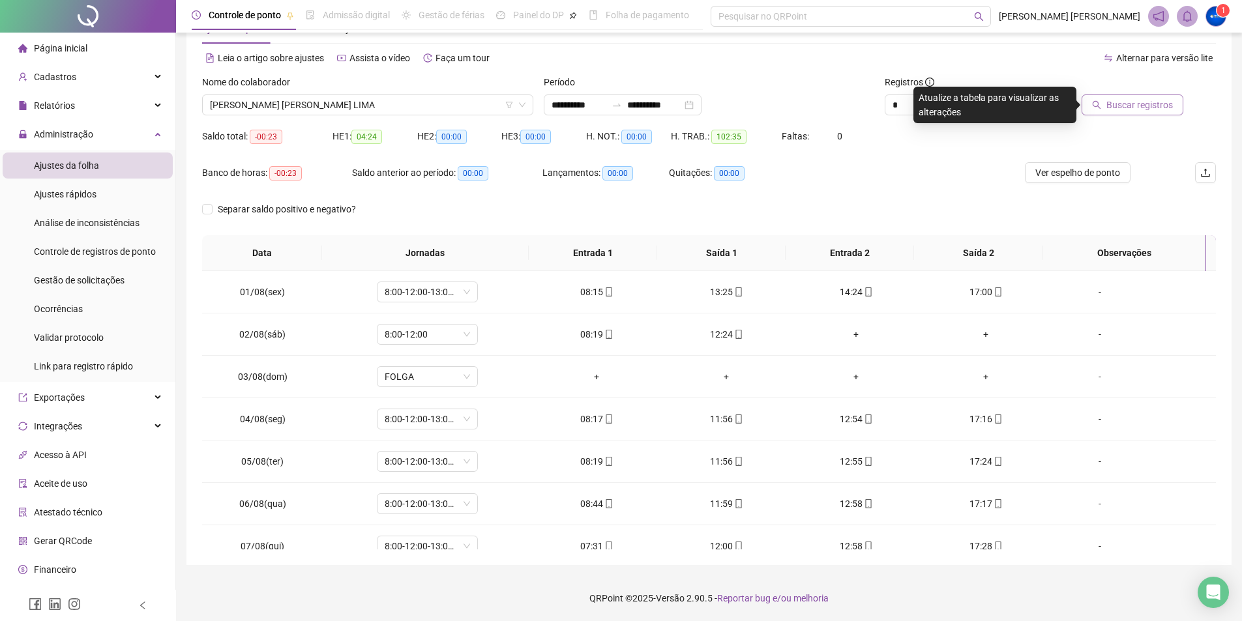
click at [1120, 102] on span "Buscar registros" at bounding box center [1140, 105] width 67 height 14
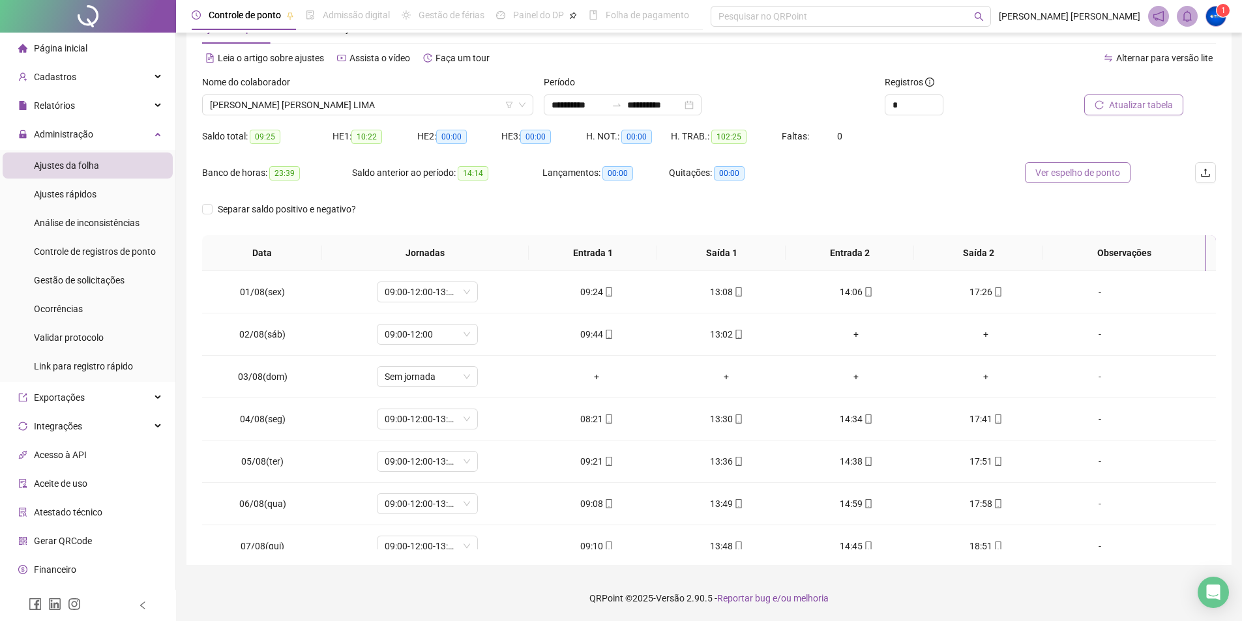
click at [1045, 170] on span "Ver espelho de ponto" at bounding box center [1078, 173] width 85 height 14
click at [293, 113] on span "[PERSON_NAME]" at bounding box center [368, 105] width 316 height 20
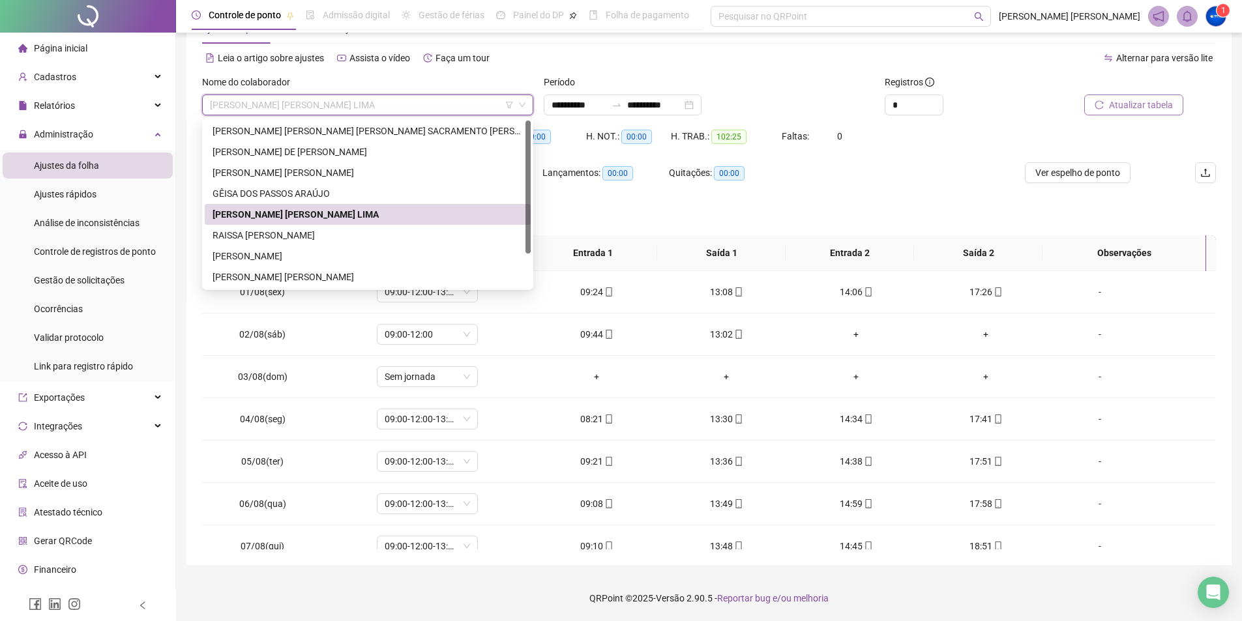
click at [293, 113] on span "[PERSON_NAME]" at bounding box center [368, 105] width 316 height 20
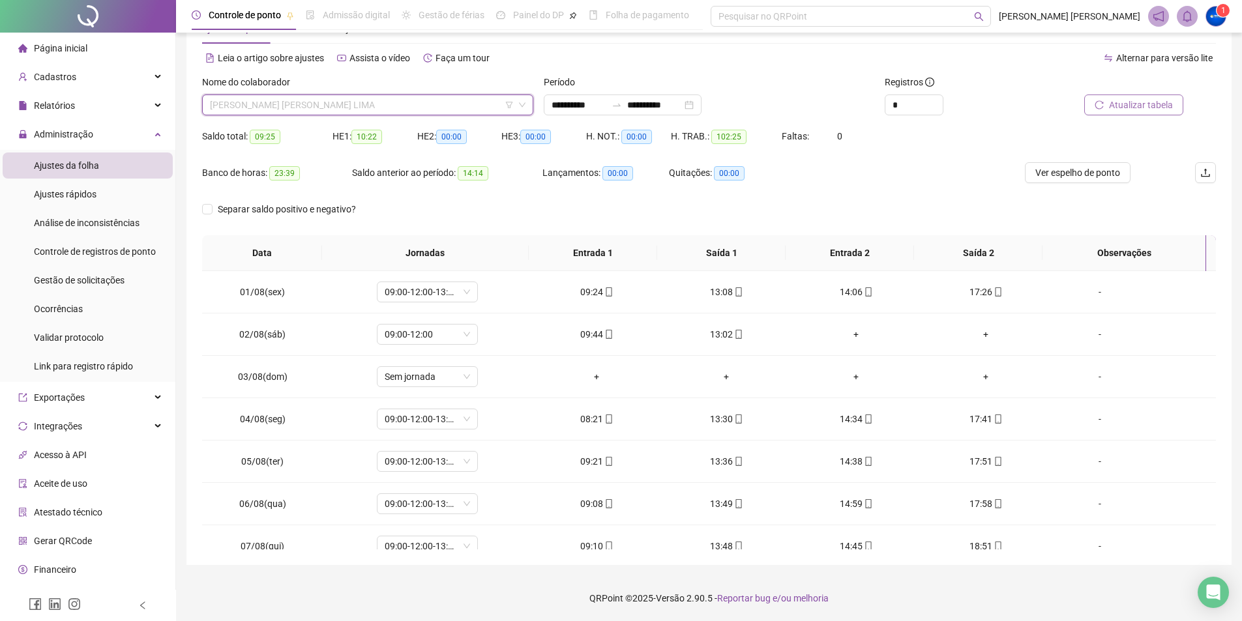
click at [318, 100] on span "[PERSON_NAME]" at bounding box center [368, 105] width 316 height 20
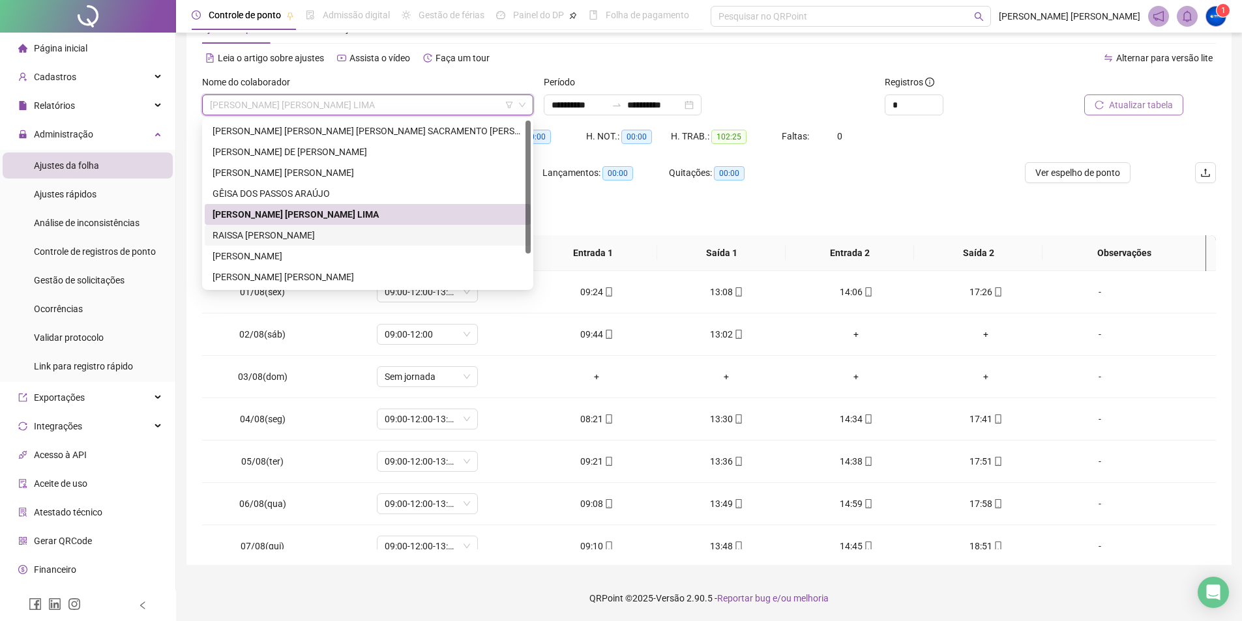
click at [297, 234] on div "RAISSA [PERSON_NAME]" at bounding box center [368, 235] width 310 height 14
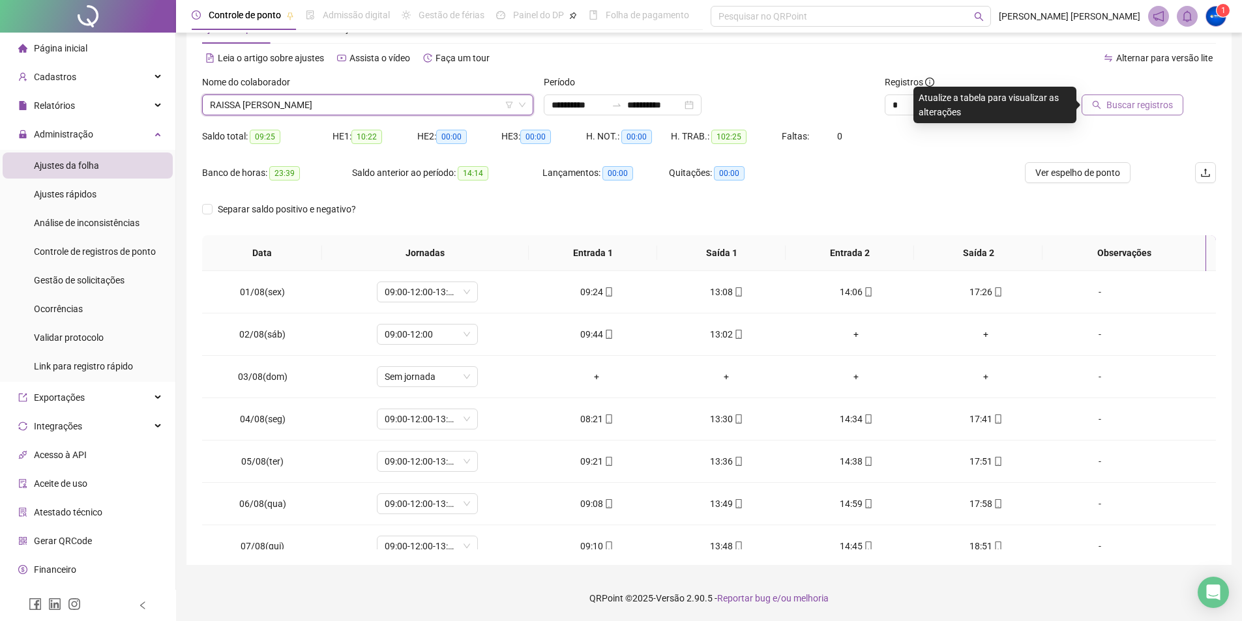
click at [1141, 114] on button "Buscar registros" at bounding box center [1133, 105] width 102 height 21
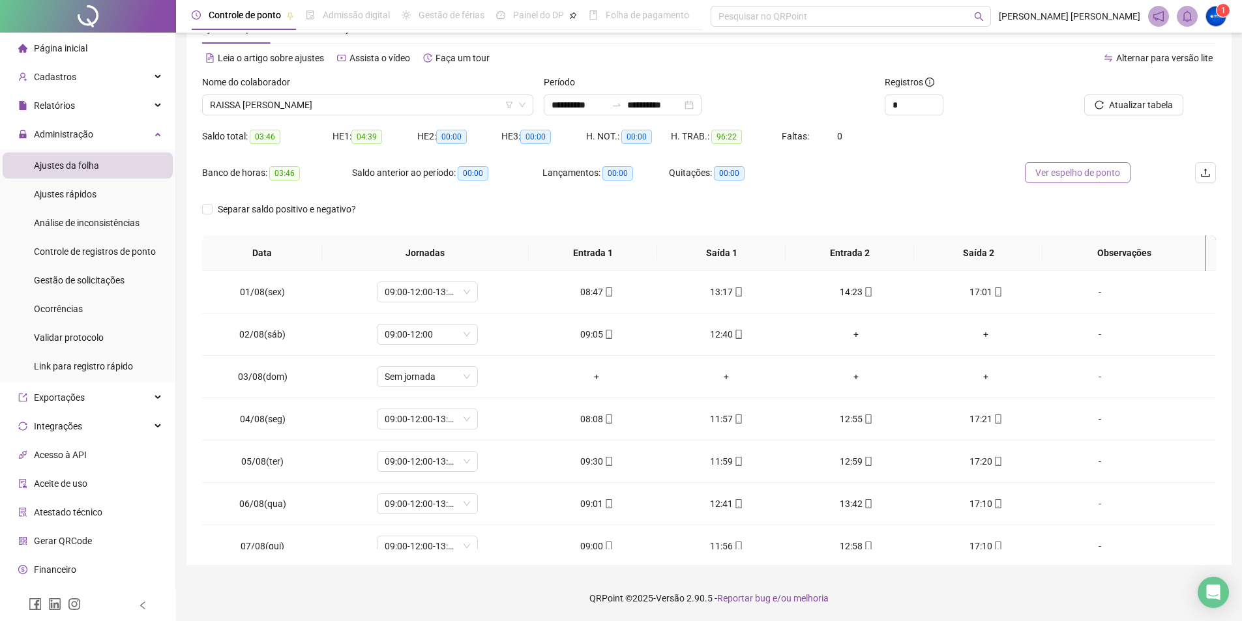
click at [1045, 170] on span "Ver espelho de ponto" at bounding box center [1078, 173] width 85 height 14
click at [285, 105] on span "RAISSA [PERSON_NAME]" at bounding box center [368, 105] width 316 height 20
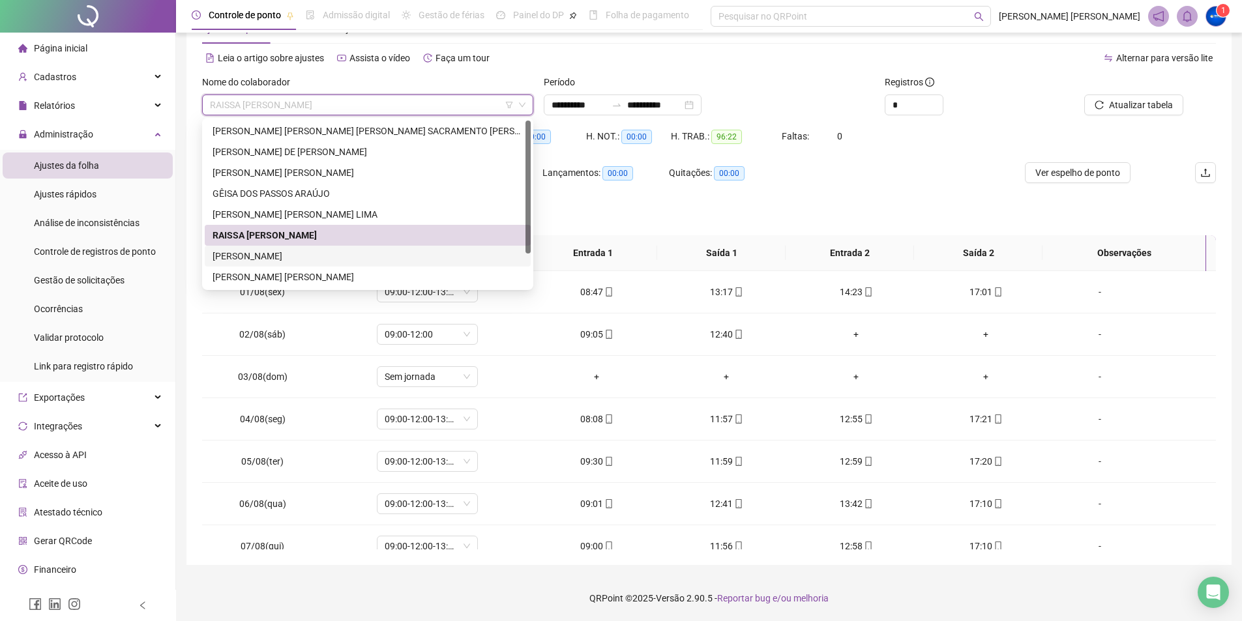
click at [273, 255] on div "[PERSON_NAME]" at bounding box center [368, 256] width 310 height 14
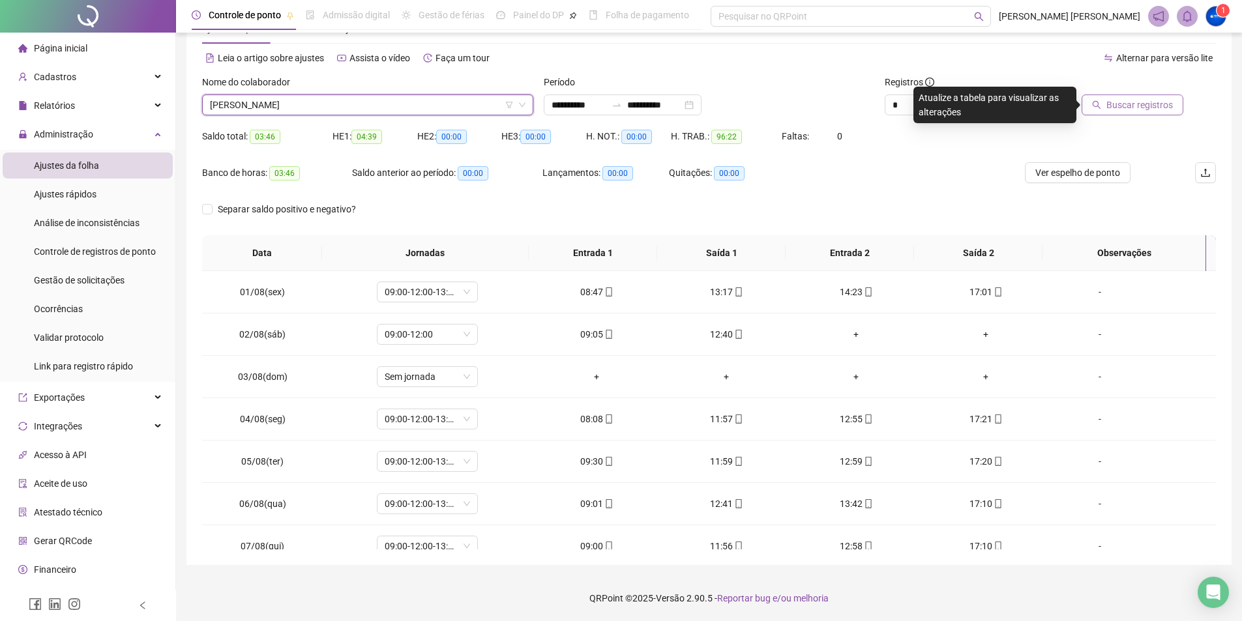
click at [1145, 114] on button "Buscar registros" at bounding box center [1133, 105] width 102 height 21
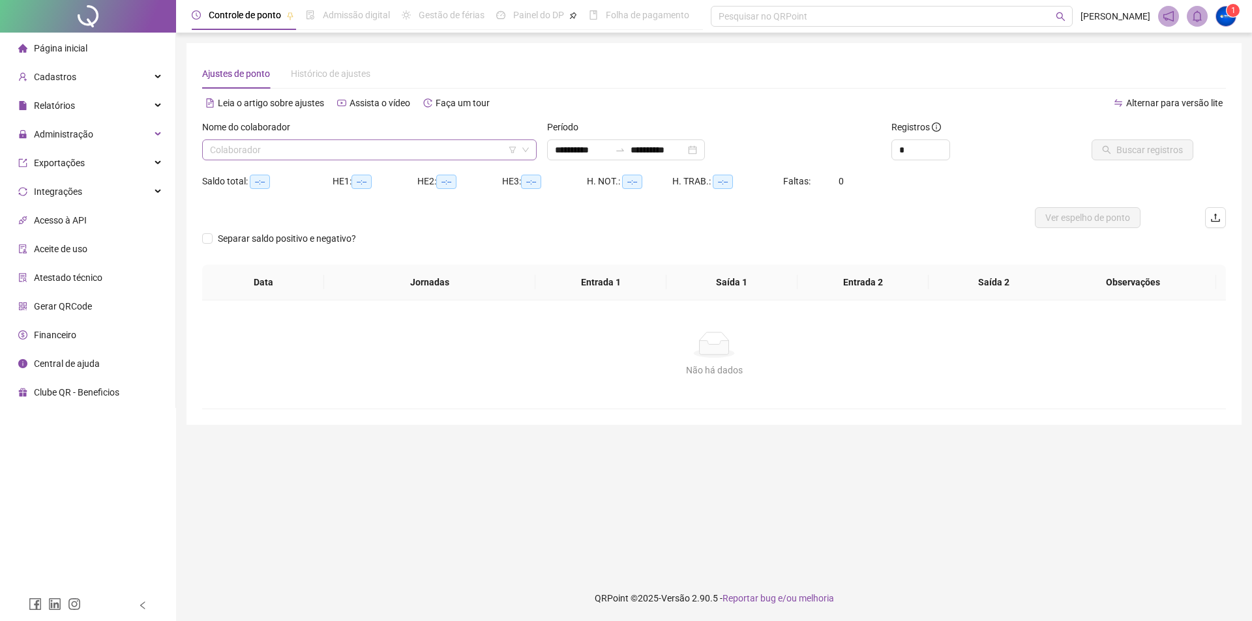
click at [279, 150] on input "search" at bounding box center [363, 150] width 307 height 20
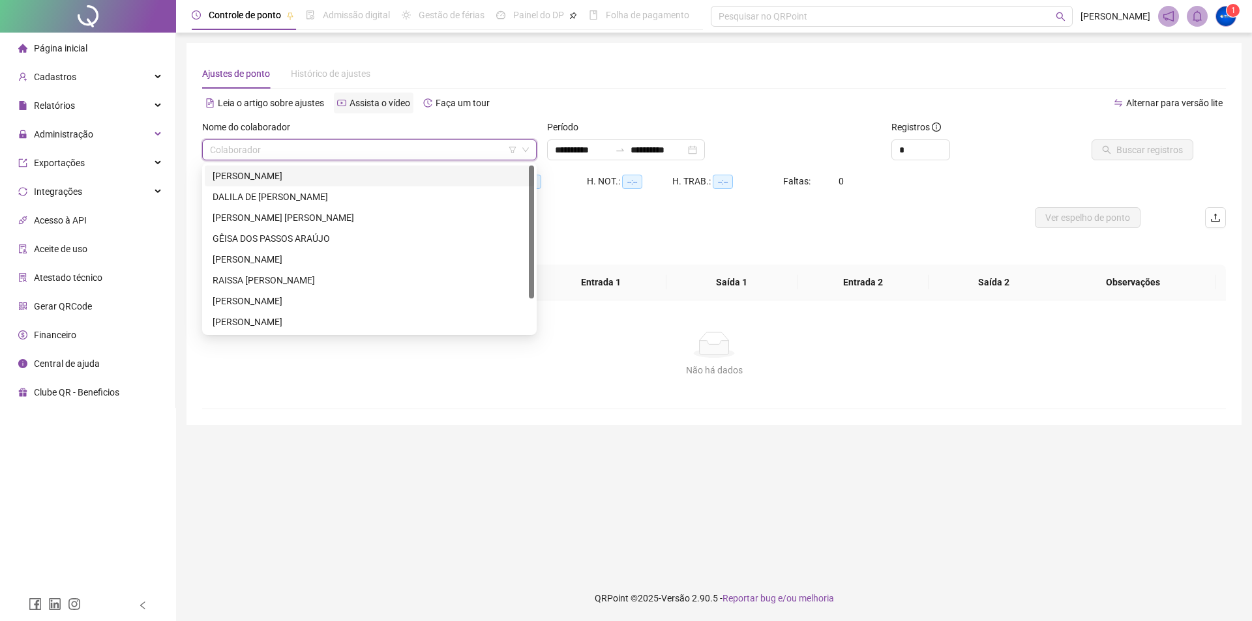
type input "**********"
click at [275, 299] on div "[PERSON_NAME]" at bounding box center [370, 301] width 314 height 14
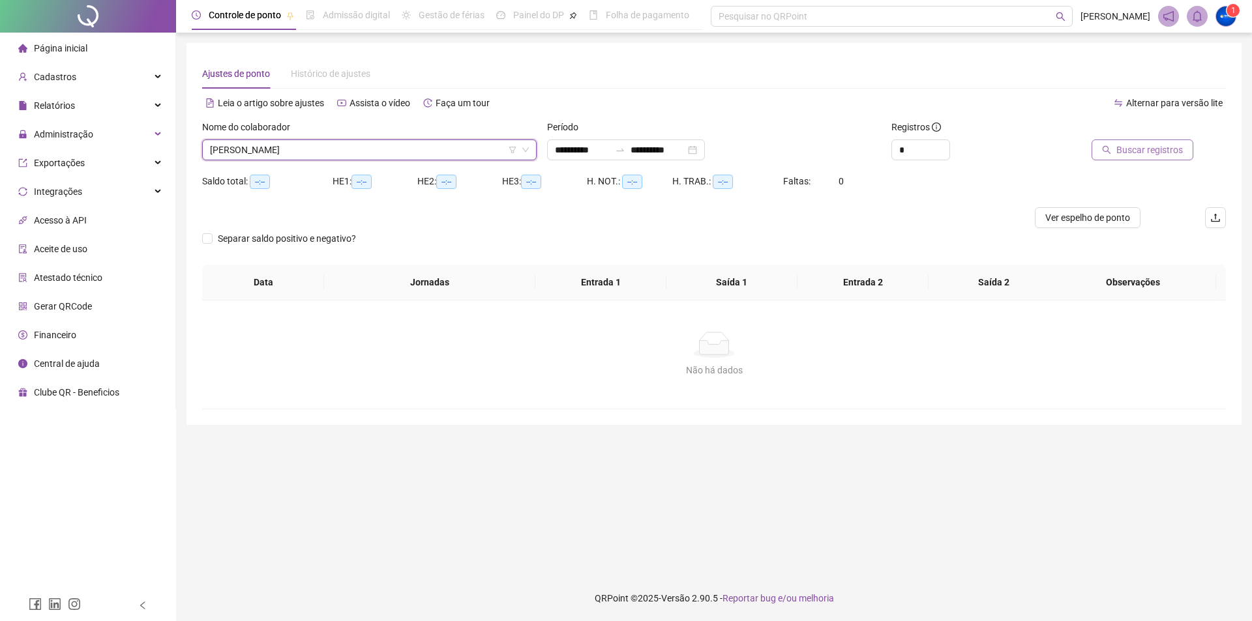
click at [1142, 149] on span "Buscar registros" at bounding box center [1149, 150] width 67 height 14
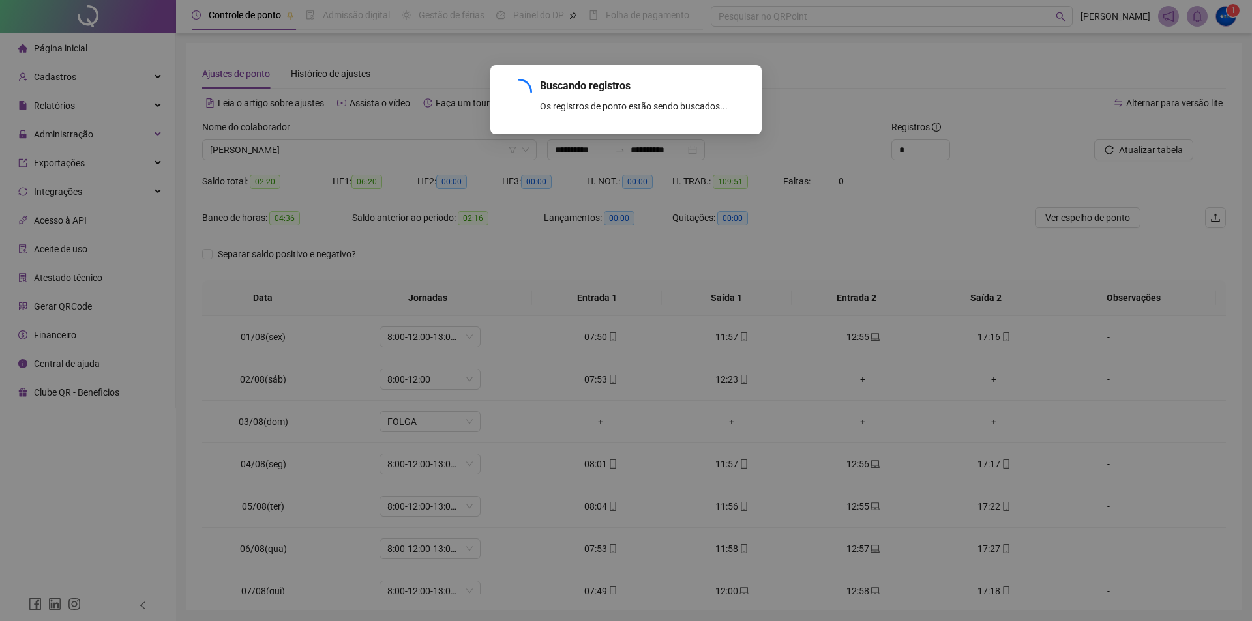
scroll to position [45, 0]
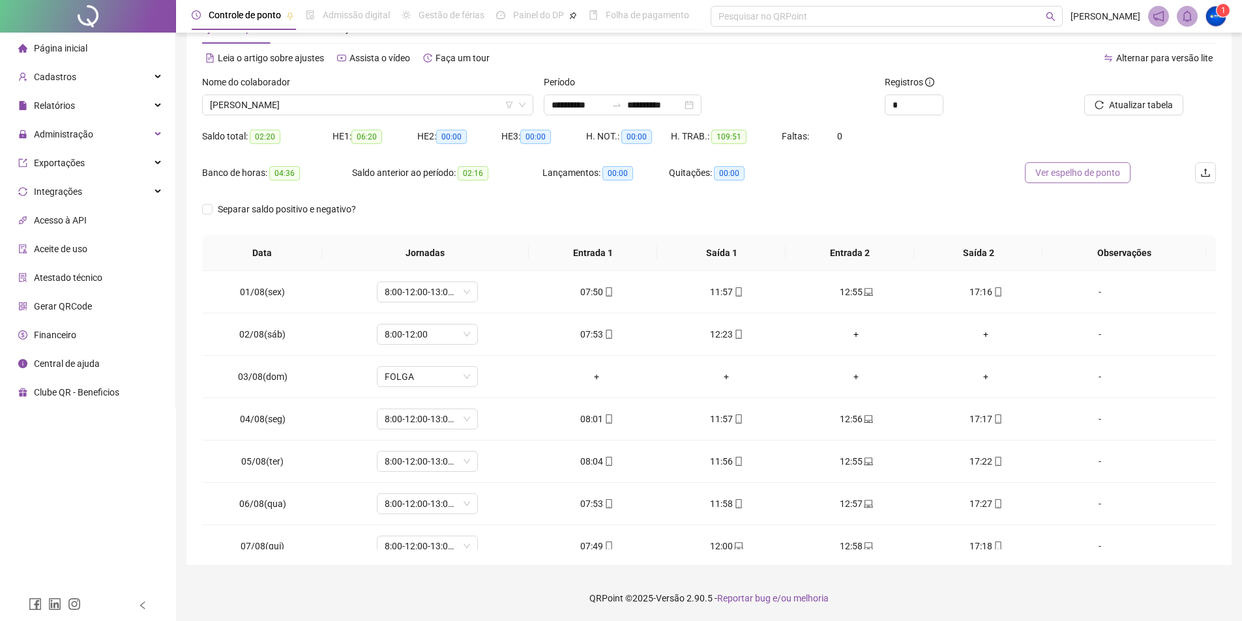
click at [1090, 179] on span "Ver espelho de ponto" at bounding box center [1078, 173] width 85 height 14
click at [297, 104] on span "[PERSON_NAME]" at bounding box center [368, 105] width 316 height 20
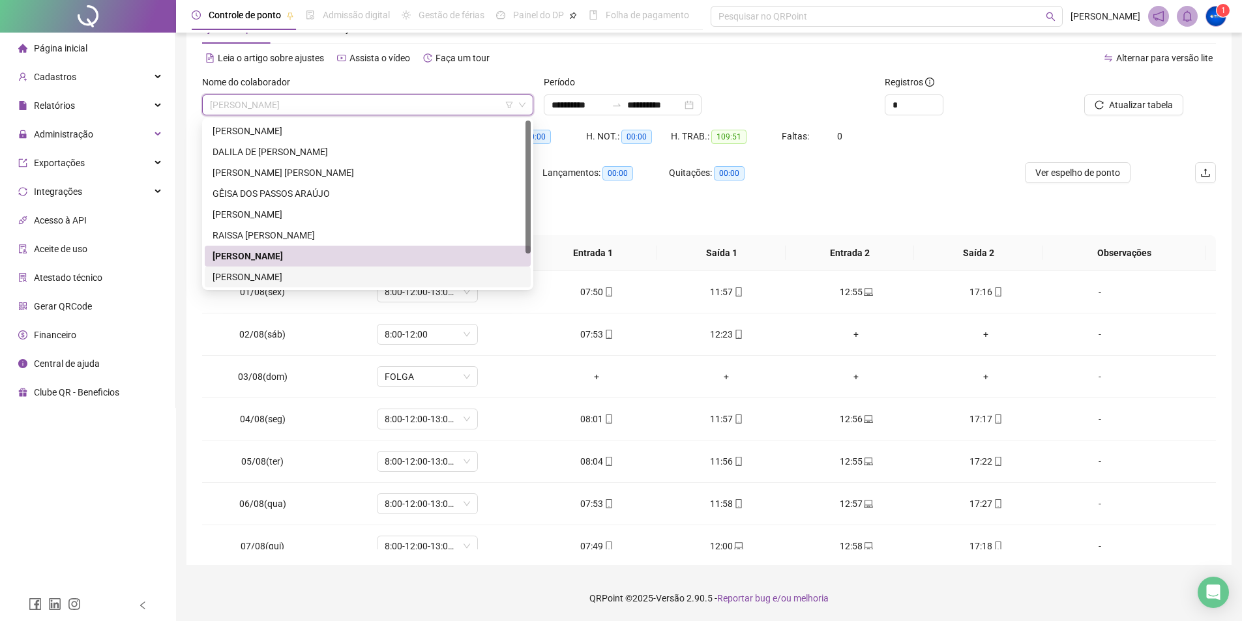
click at [288, 279] on div "[PERSON_NAME]" at bounding box center [368, 277] width 310 height 14
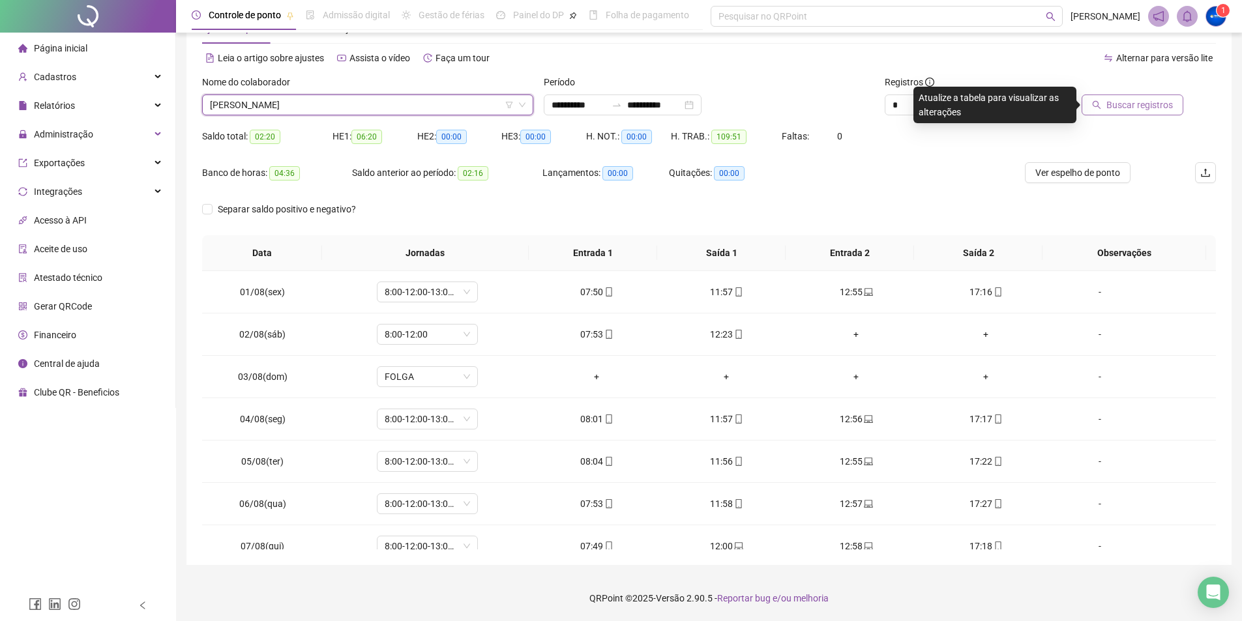
click at [1159, 108] on span "Buscar registros" at bounding box center [1140, 105] width 67 height 14
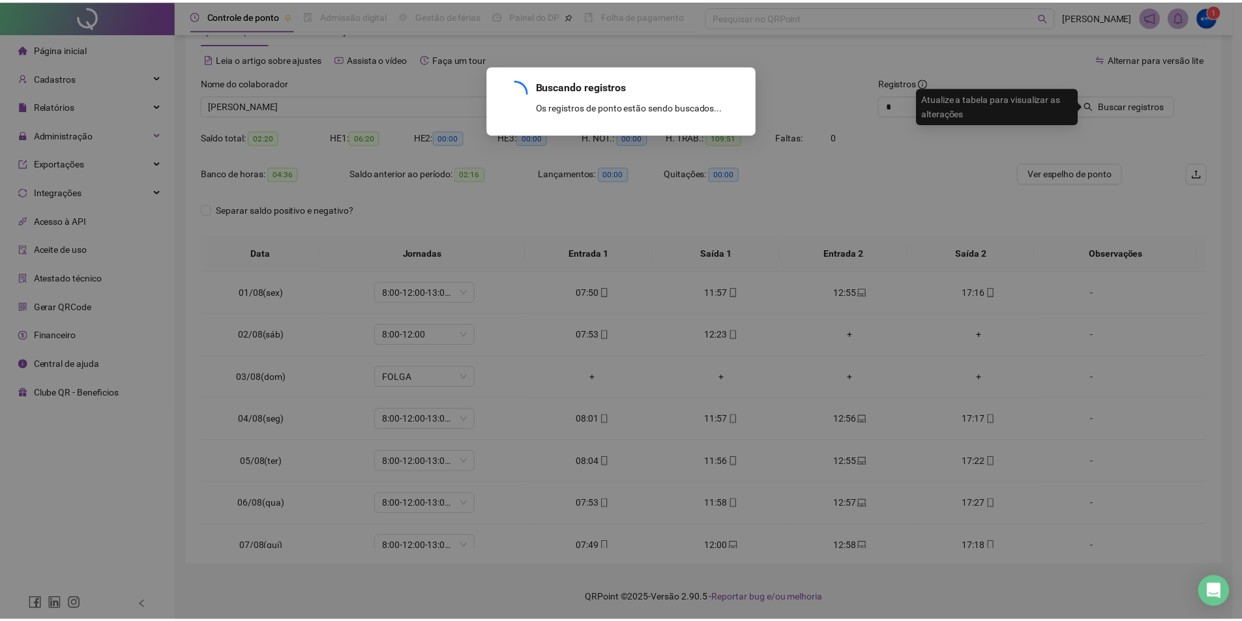
scroll to position [21, 0]
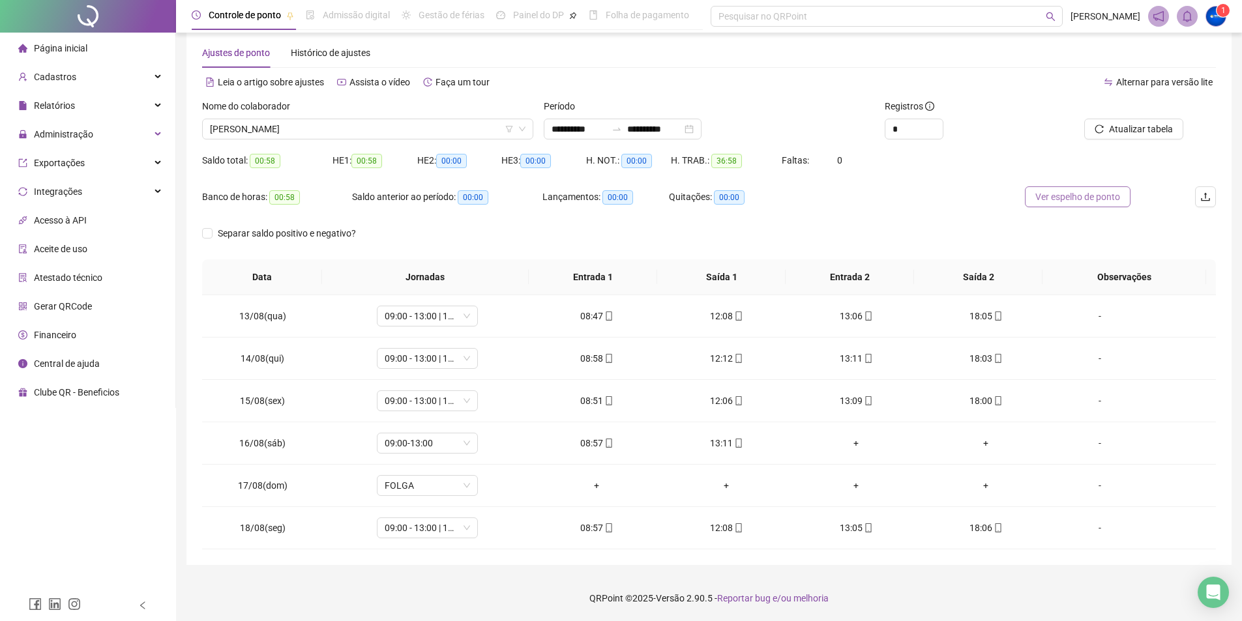
click at [1077, 188] on button "Ver espelho de ponto" at bounding box center [1078, 197] width 106 height 21
click at [269, 127] on span "[PERSON_NAME]" at bounding box center [368, 129] width 316 height 20
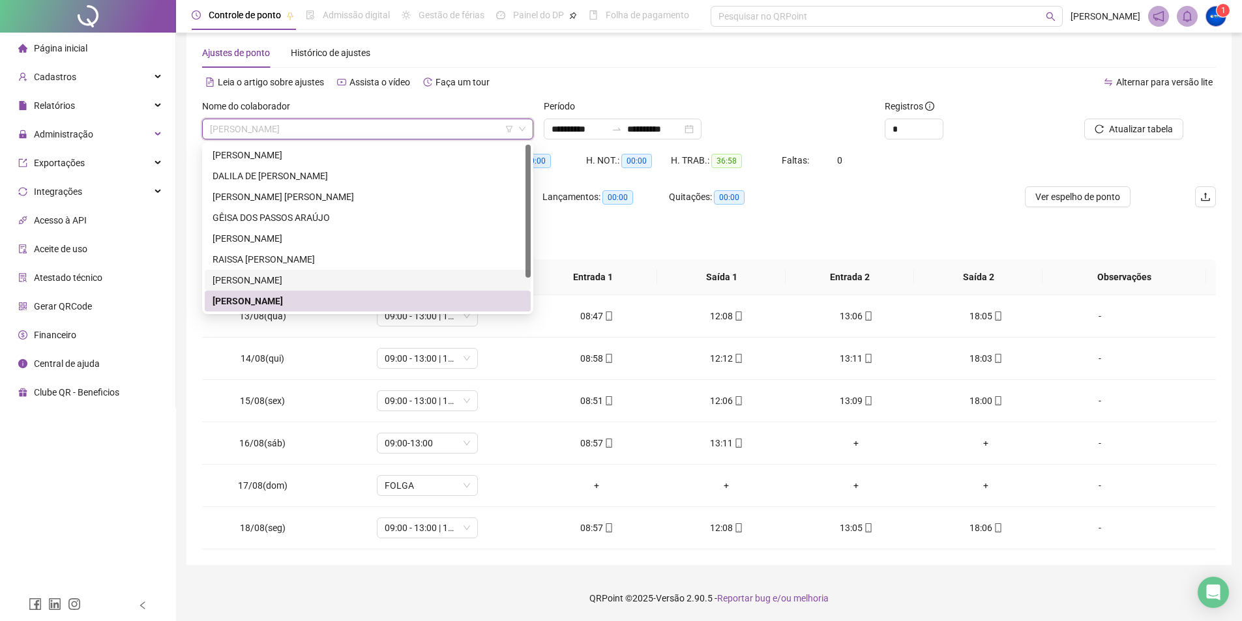
scroll to position [42, 0]
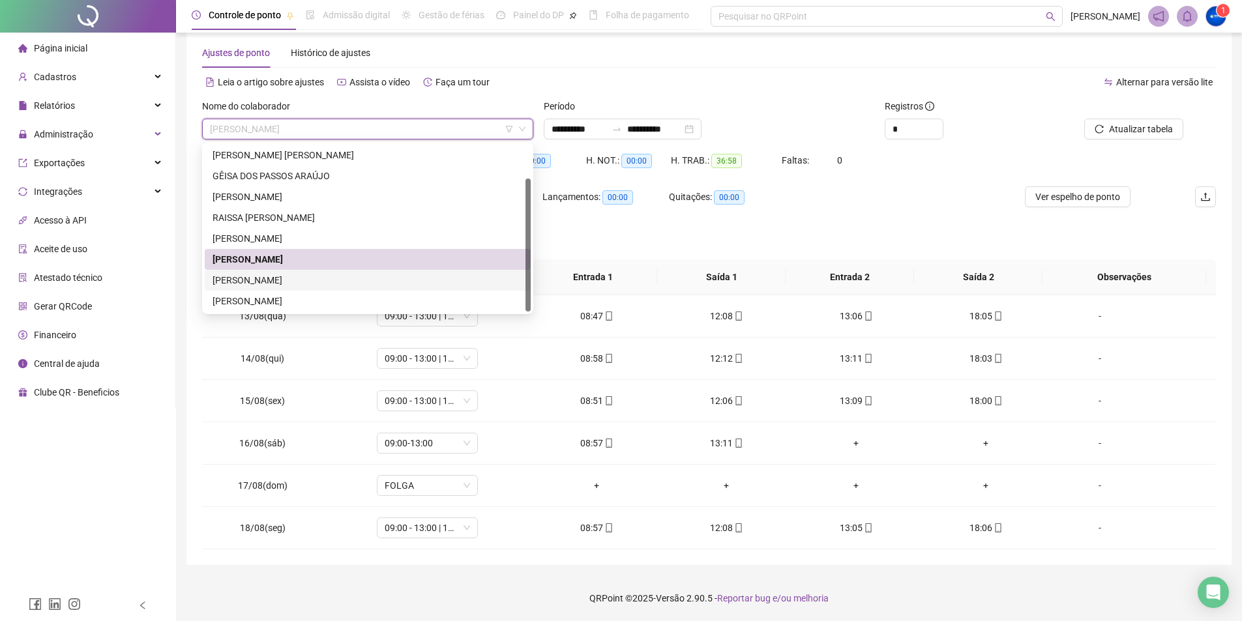
click at [295, 282] on div "[PERSON_NAME]" at bounding box center [368, 280] width 310 height 14
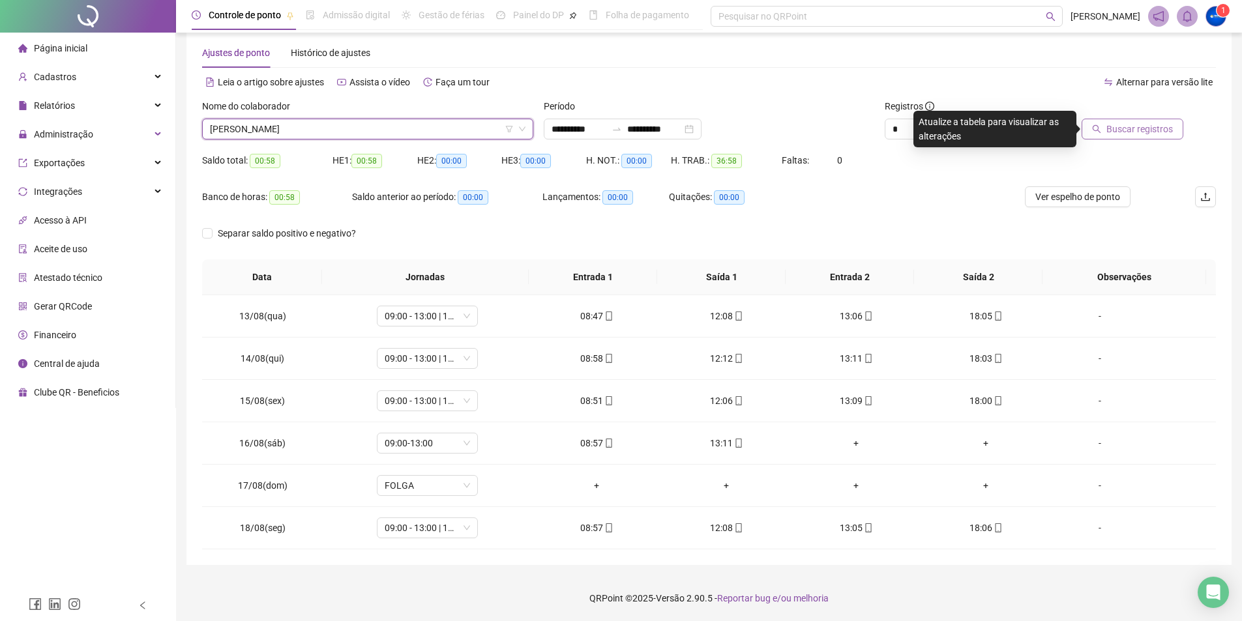
click at [1102, 119] on button "Buscar registros" at bounding box center [1133, 129] width 102 height 21
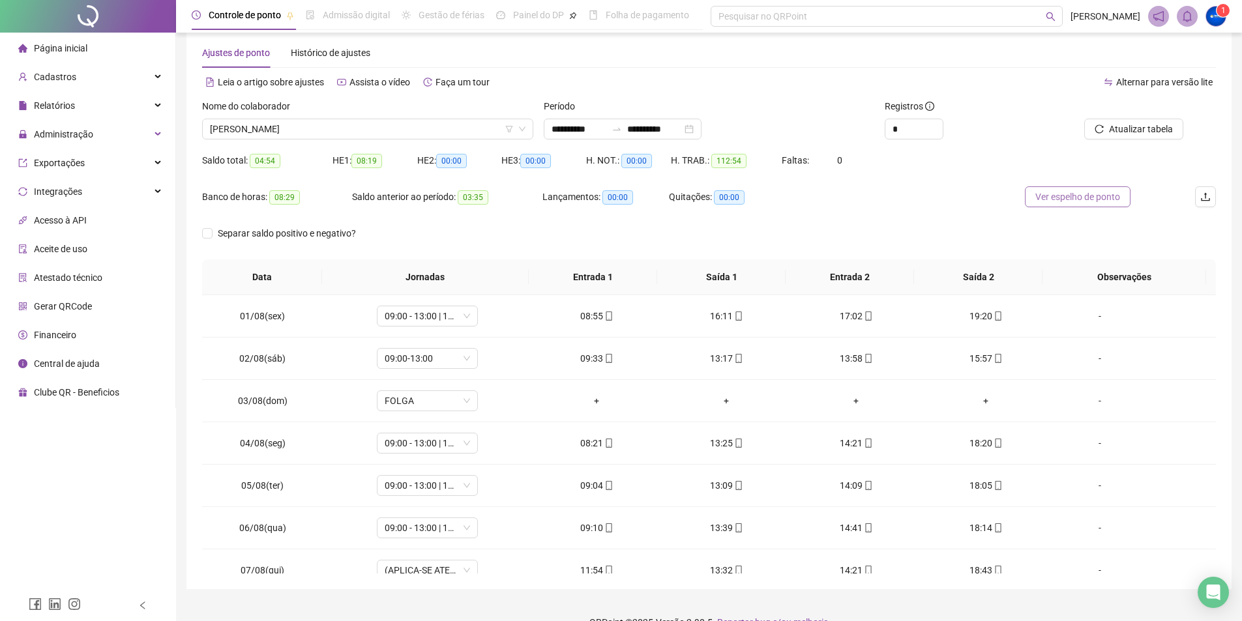
click at [1098, 189] on button "Ver espelho de ponto" at bounding box center [1078, 197] width 106 height 21
click at [230, 127] on span "[PERSON_NAME]" at bounding box center [368, 129] width 316 height 20
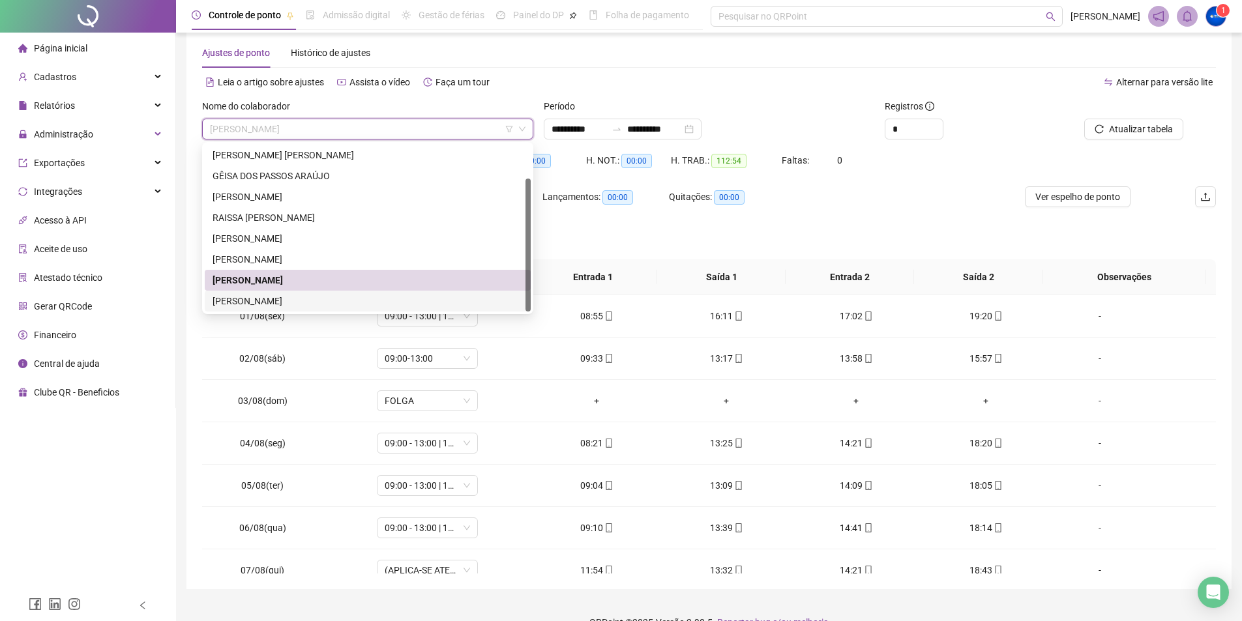
click at [243, 305] on div "[PERSON_NAME]" at bounding box center [368, 301] width 310 height 14
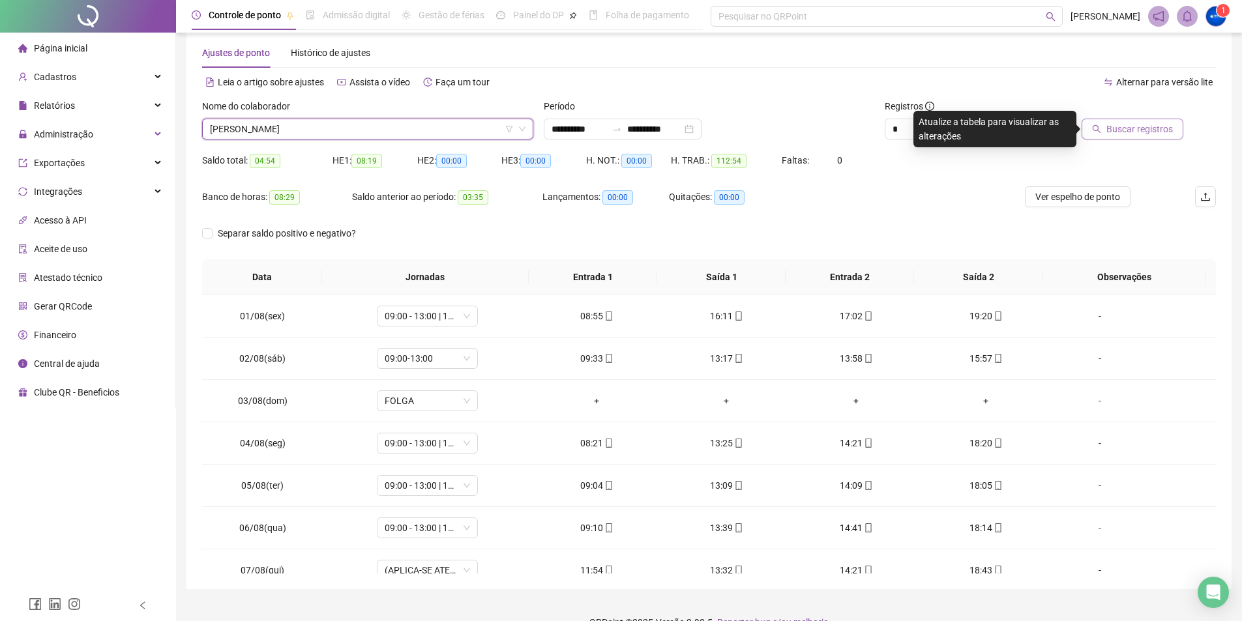
click at [1182, 132] on button "Buscar registros" at bounding box center [1133, 129] width 102 height 21
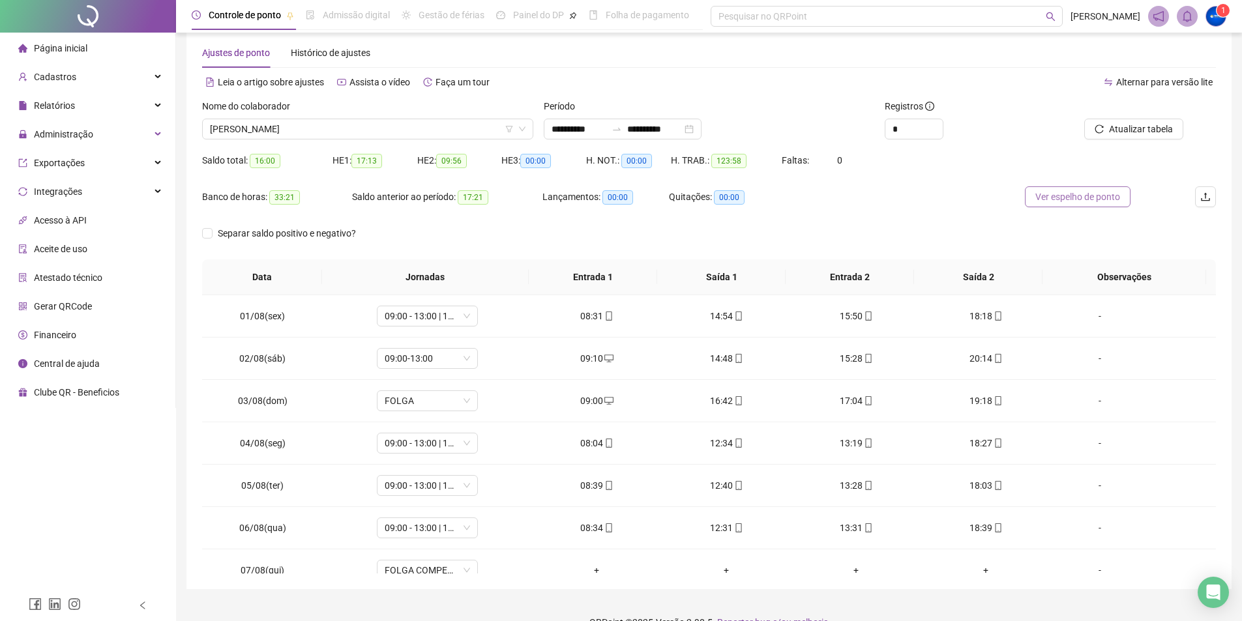
click at [1107, 198] on span "Ver espelho de ponto" at bounding box center [1078, 197] width 85 height 14
click at [82, 39] on div "Página inicial" at bounding box center [52, 48] width 69 height 26
